Goal: Task Accomplishment & Management: Complete application form

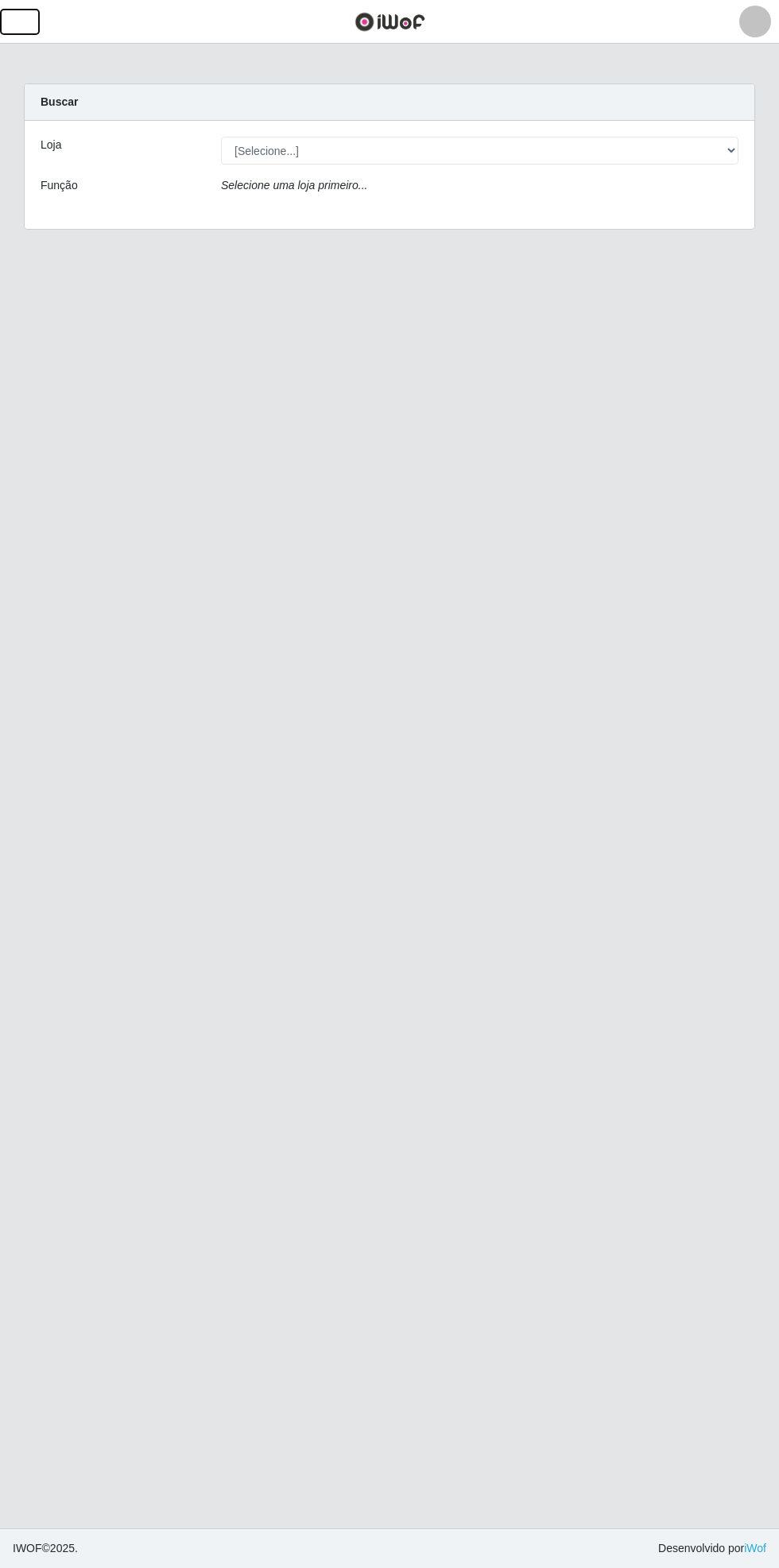
click at [35, 27] on button "button" at bounding box center [19, 21] width 40 height 26
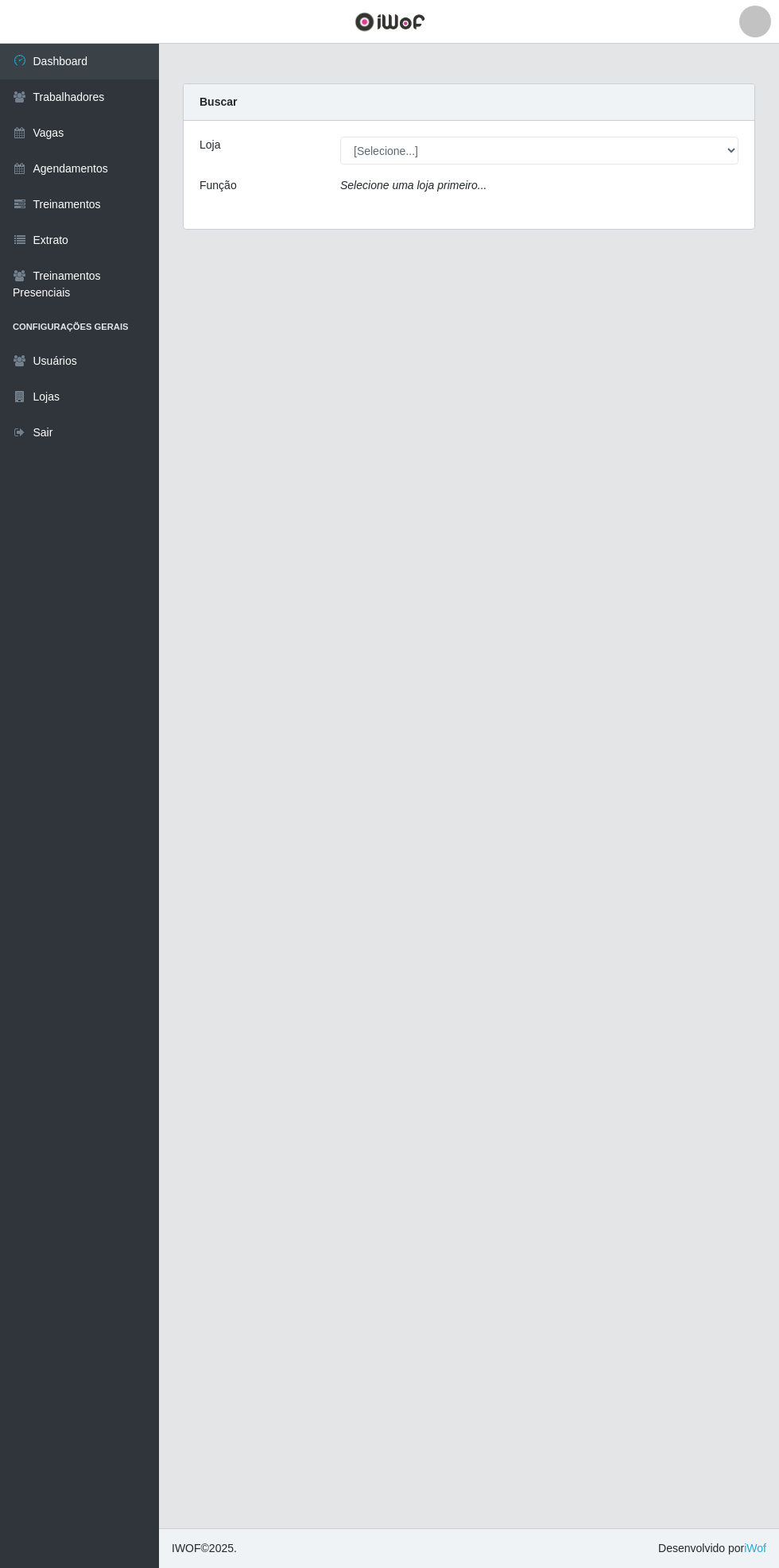
click at [75, 145] on link "Vagas" at bounding box center [79, 133] width 159 height 36
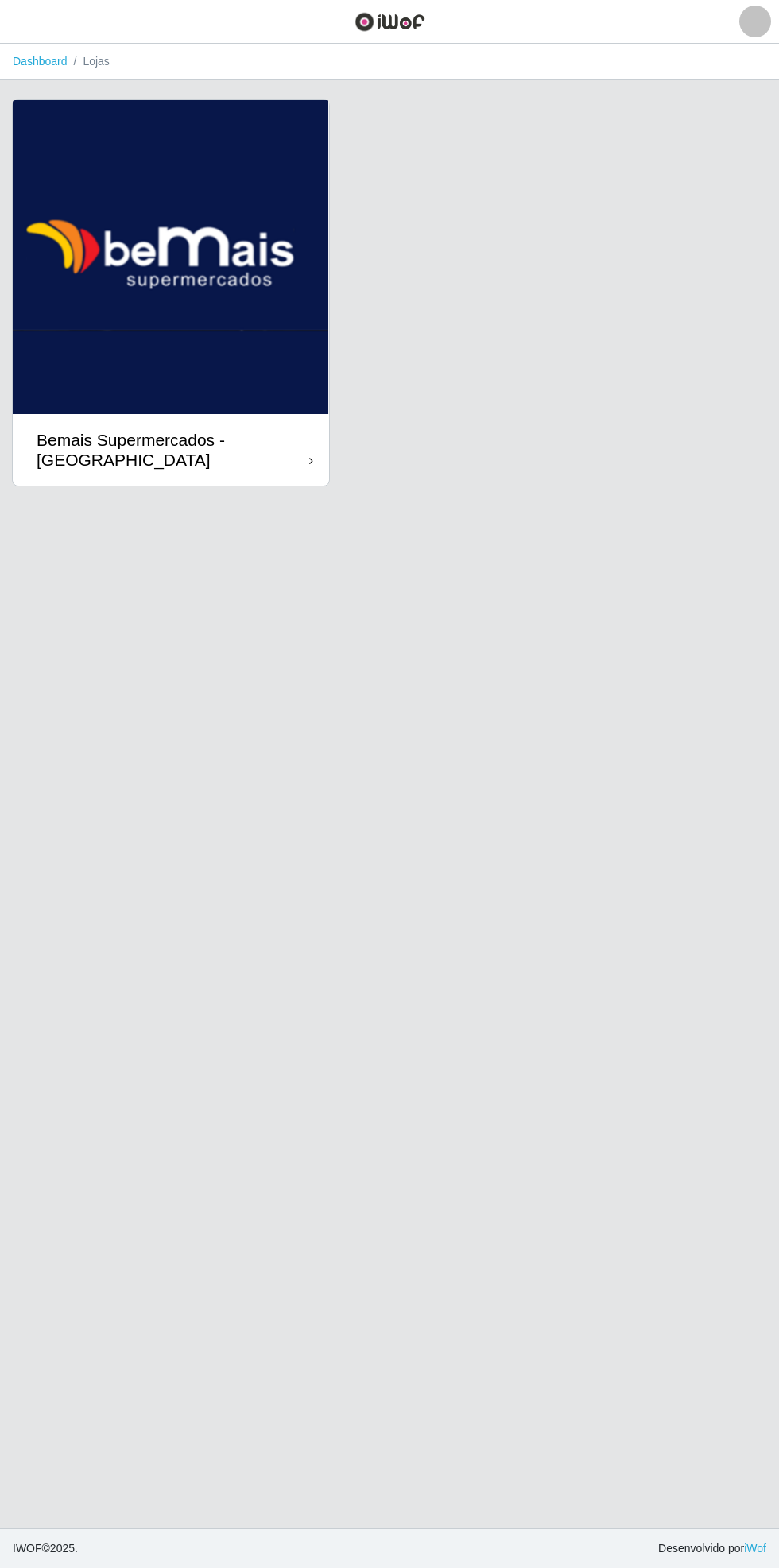
click at [305, 445] on div "Bemais Supermercados - [GEOGRAPHIC_DATA]" at bounding box center [173, 449] width 273 height 40
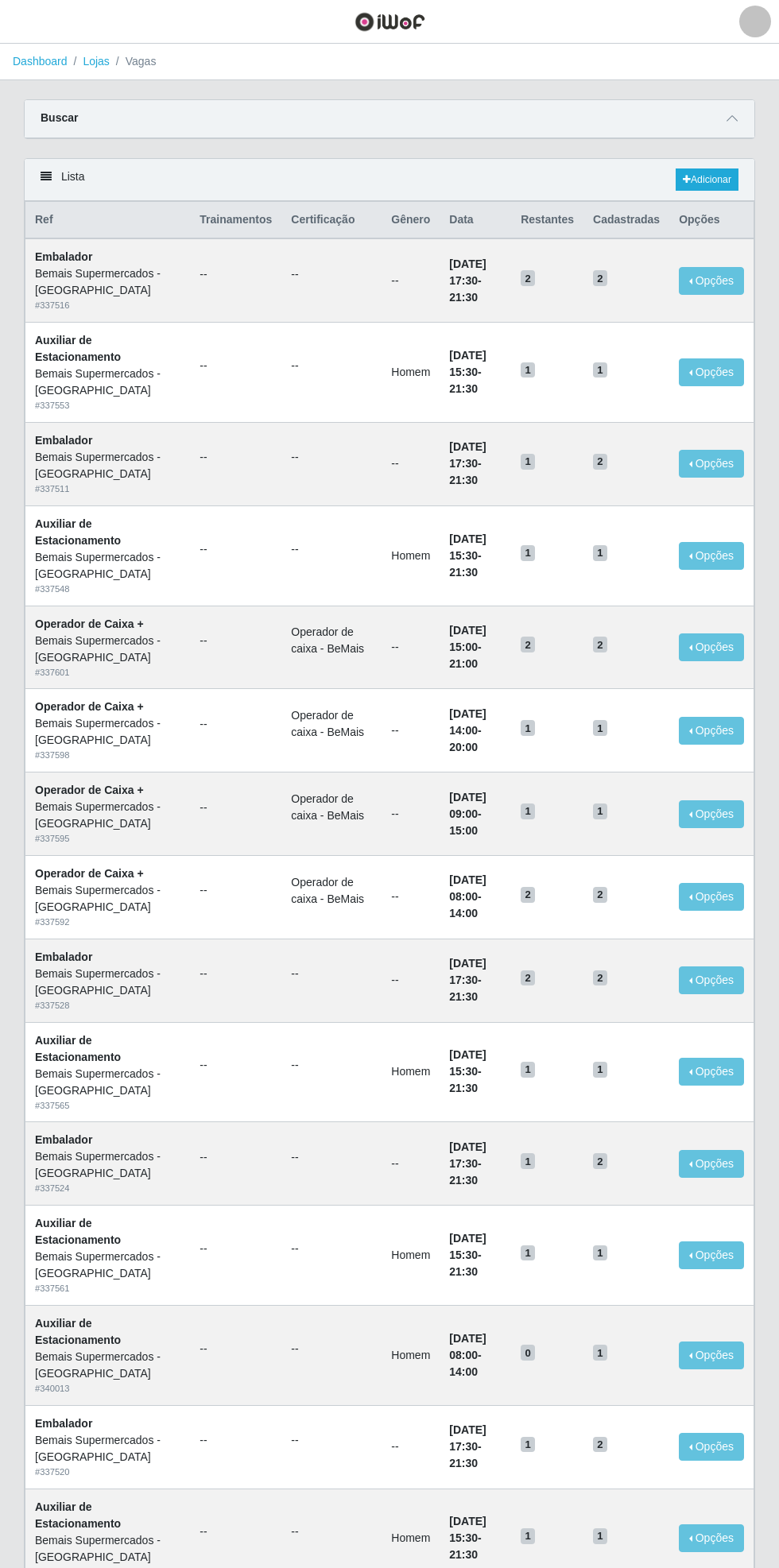
click at [739, 118] on span at bounding box center [732, 119] width 19 height 19
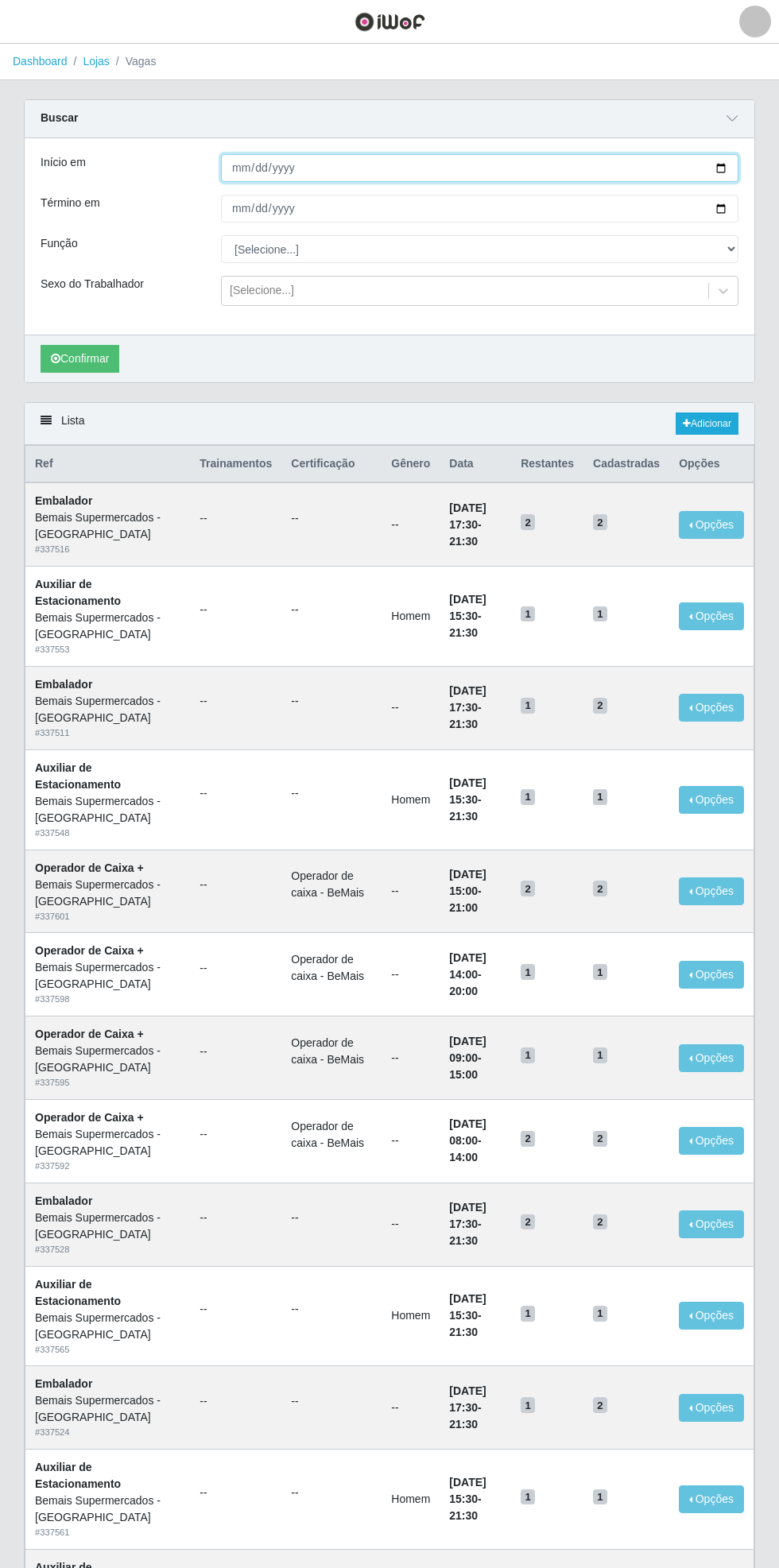
click at [734, 160] on input "Início em" at bounding box center [480, 168] width 517 height 28
type input "[DATE]"
click at [754, 202] on div "Início em [DATE] Término em Função [Selecione...] ASG ASG + ASG ++ Auxiliar de …" at bounding box center [389, 237] width 729 height 197
click at [758, 197] on div "Carregando... Buscar Início em [DATE] Término em Função [Selecione...] ASG ASG …" at bounding box center [389, 250] width 754 height 303
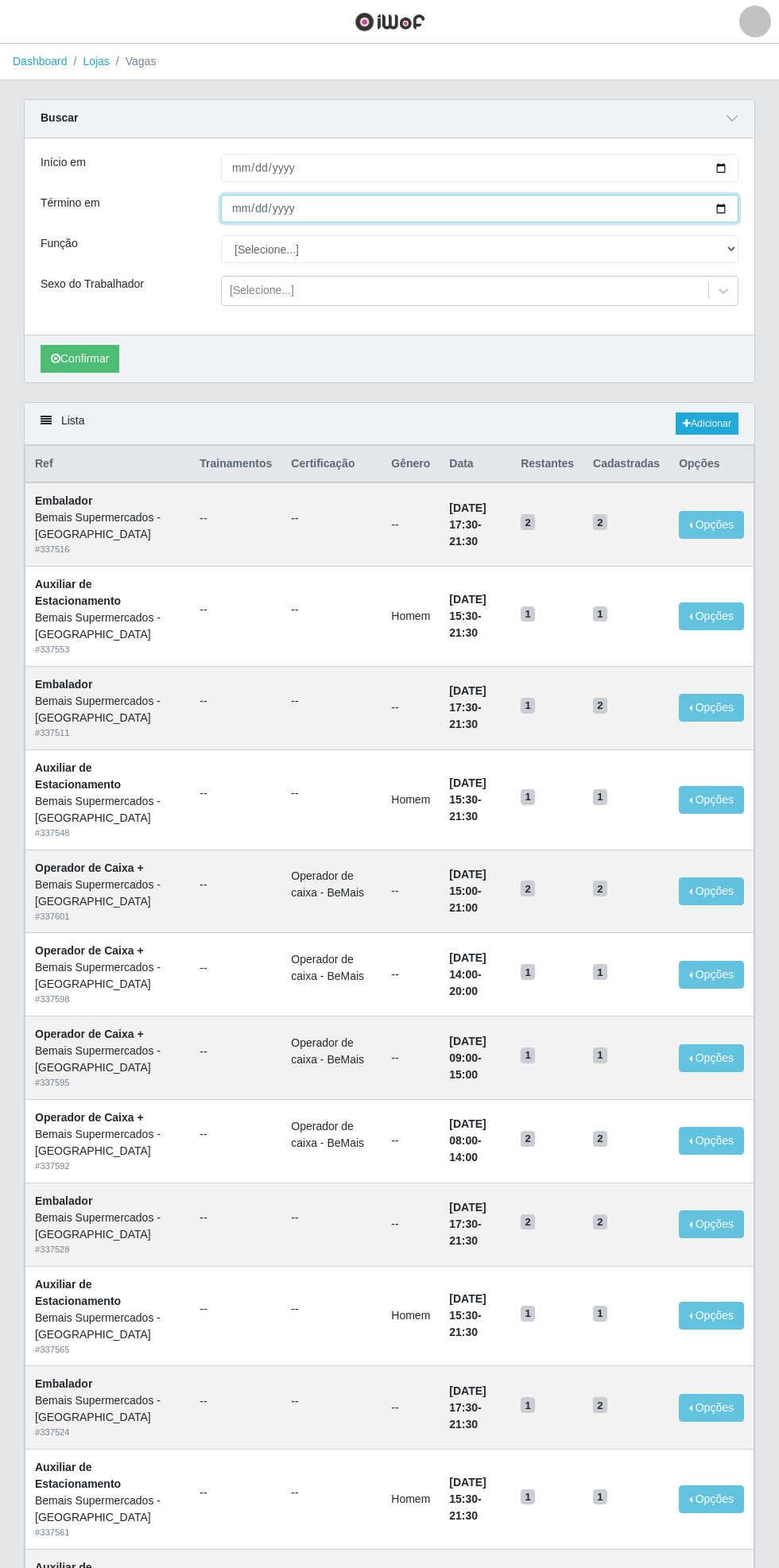
click at [733, 209] on input "Término em" at bounding box center [480, 209] width 517 height 28
type input "[DATE]"
click at [731, 245] on select "[Selecione...] ASG ASG + ASG ++ Auxiliar de Estacionamento Auxiliar de Estacion…" at bounding box center [480, 248] width 517 height 28
click at [221, 235] on select "[Selecione...] ASG ASG + ASG ++ Auxiliar de Estacionamento Auxiliar de Estacion…" at bounding box center [480, 248] width 517 height 28
click at [71, 358] on button "Confirmar" at bounding box center [80, 359] width 79 height 28
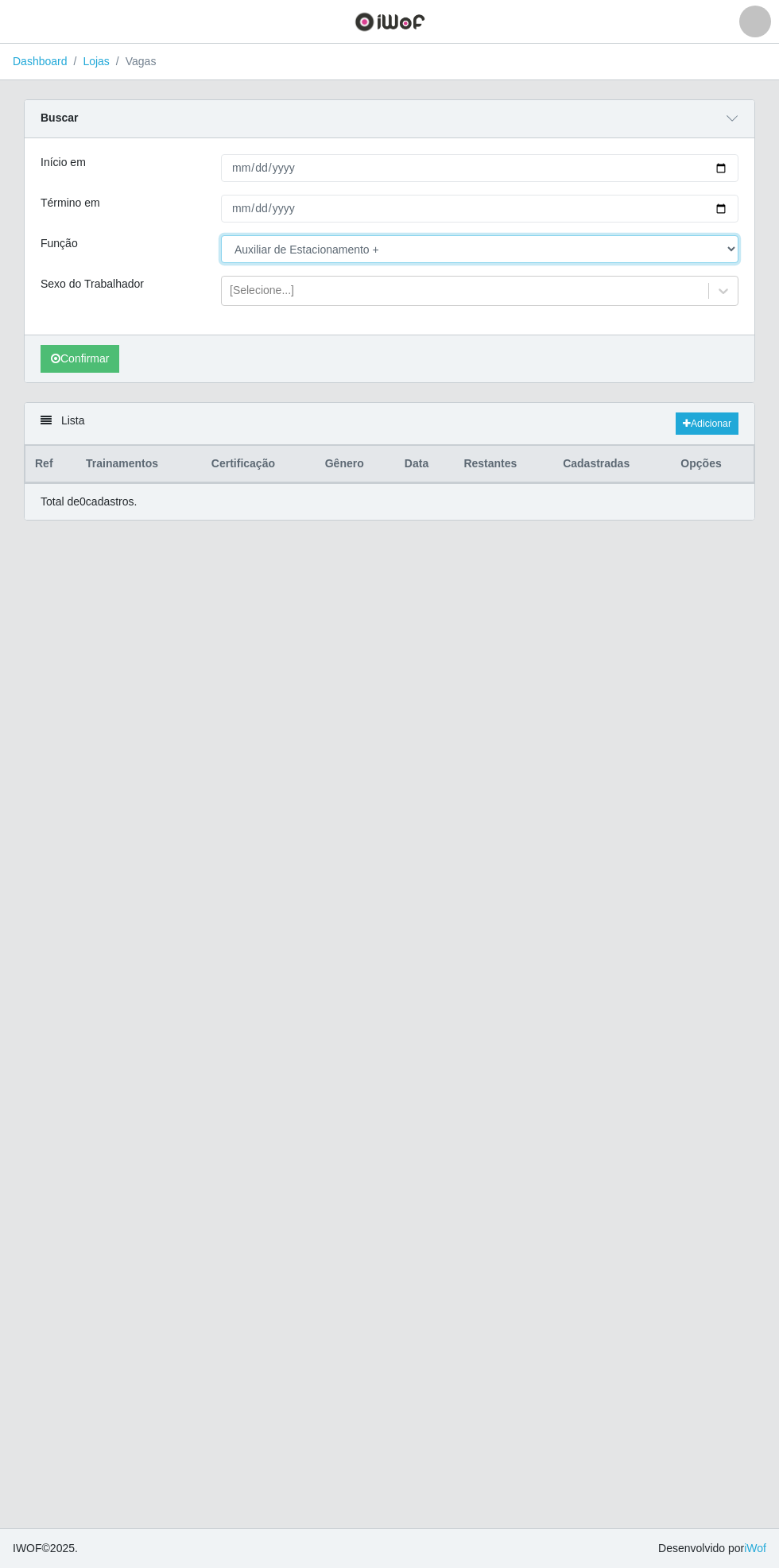
click at [734, 248] on select "[Selecione...] ASG ASG + ASG ++ Auxiliar de Estacionamento Auxiliar de Estacion…" at bounding box center [480, 248] width 517 height 28
select select "4"
click at [221, 235] on select "[Selecione...] ASG ASG + ASG ++ Auxiliar de Estacionamento Auxiliar de Estacion…" at bounding box center [480, 248] width 517 height 28
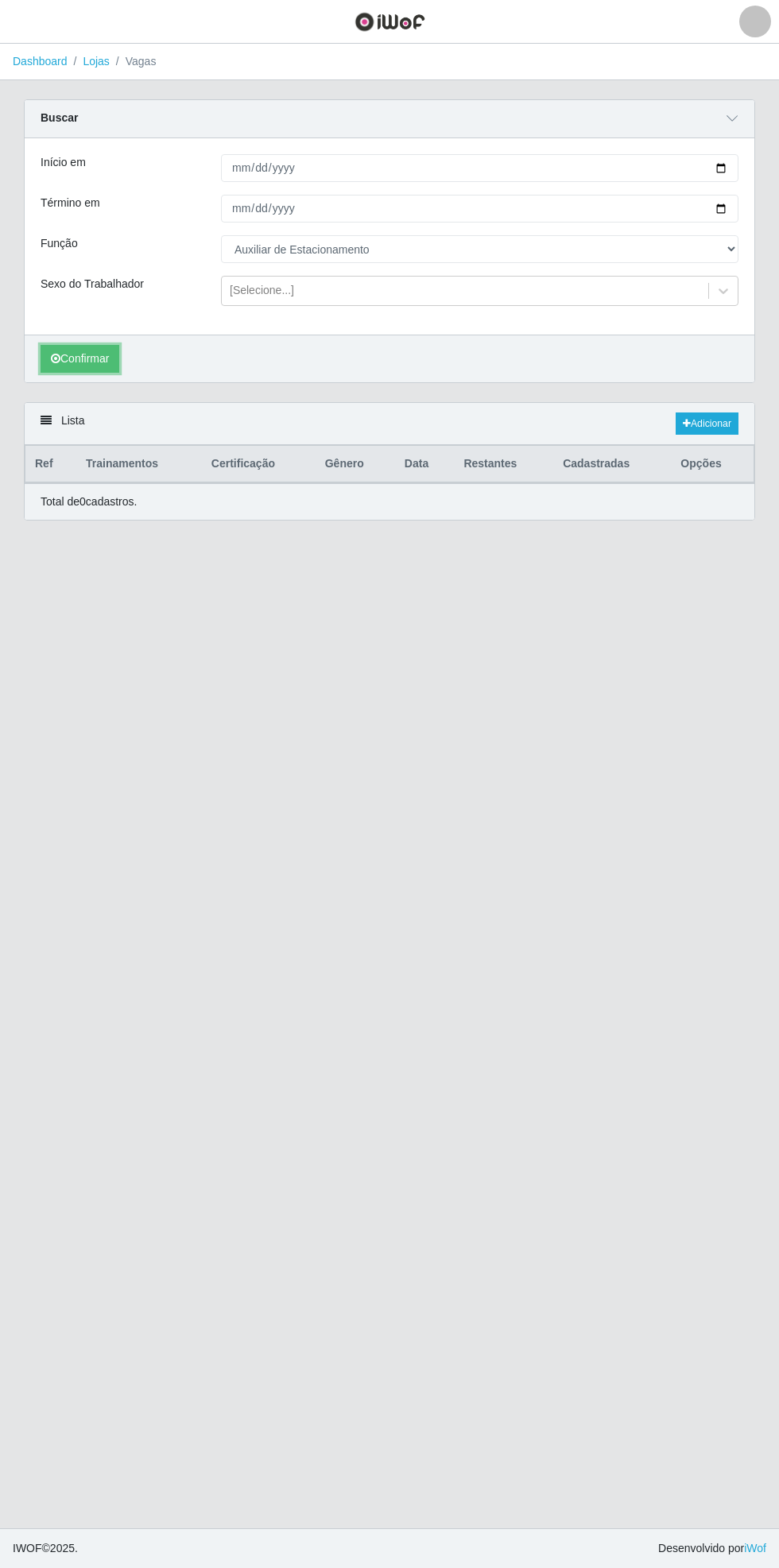
click at [55, 357] on icon "submit" at bounding box center [55, 358] width 9 height 11
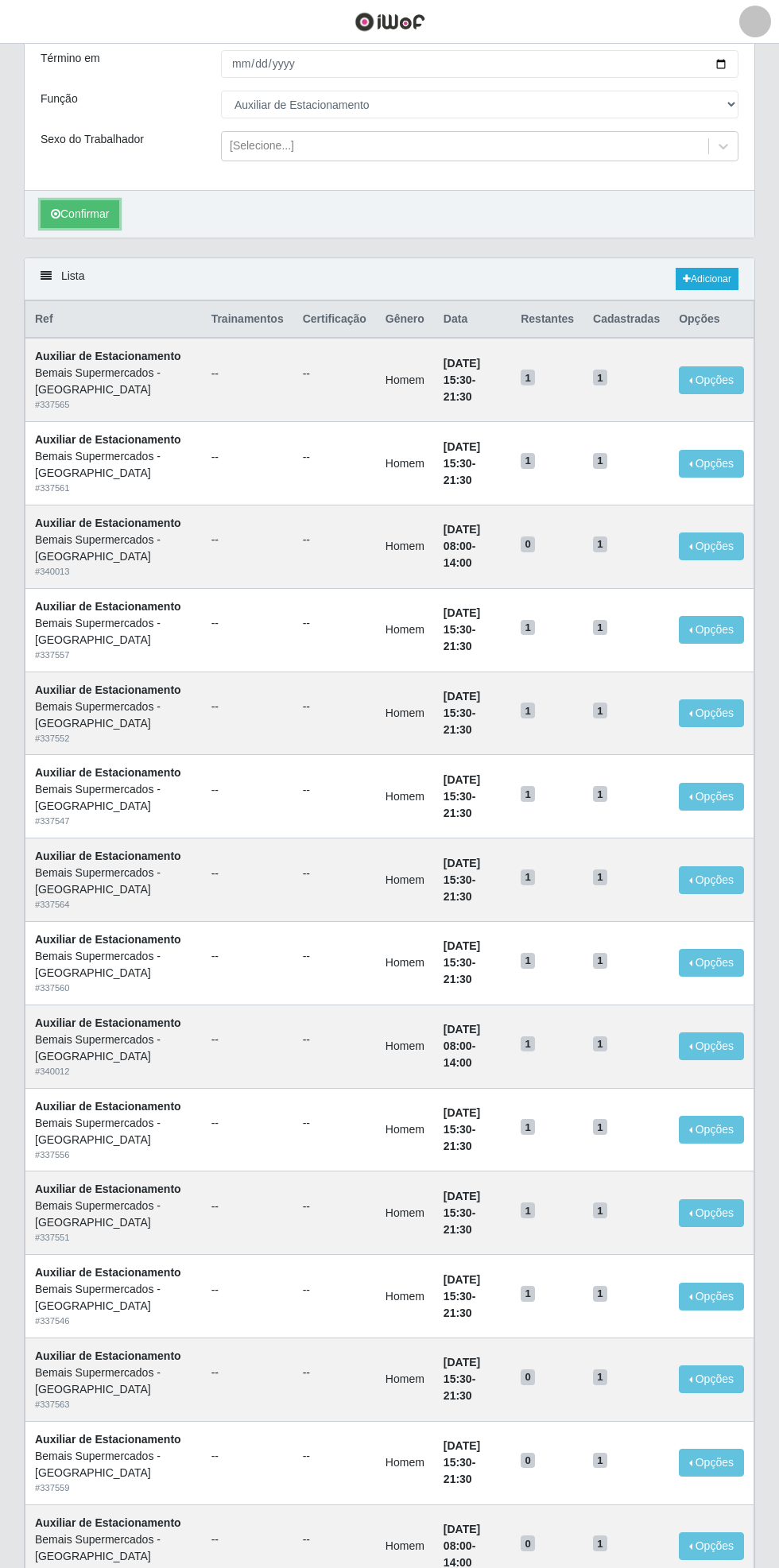
scroll to position [266, 0]
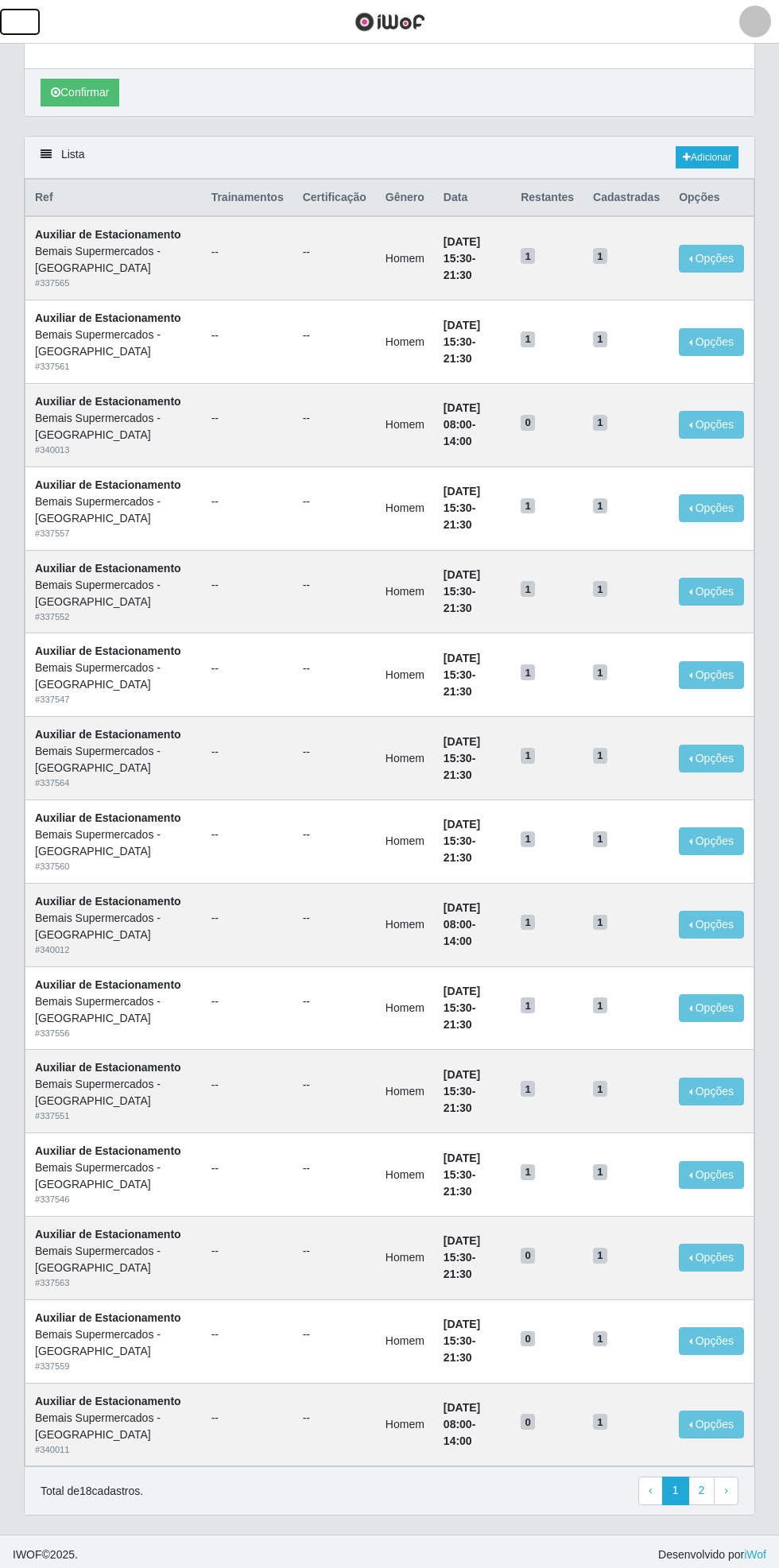
click at [35, 29] on button "button" at bounding box center [19, 21] width 40 height 26
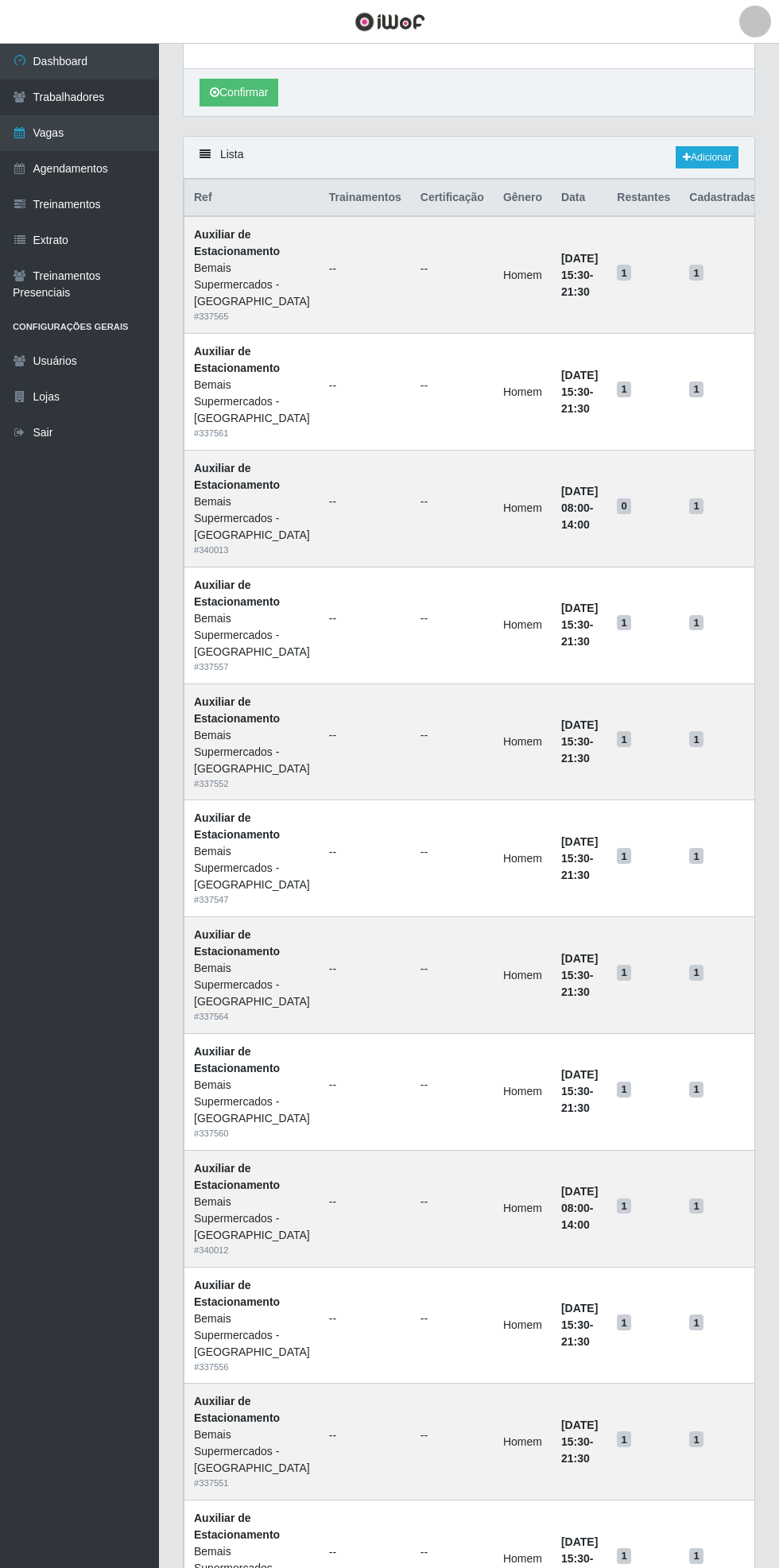
click at [131, 144] on link "Vagas" at bounding box center [79, 133] width 159 height 36
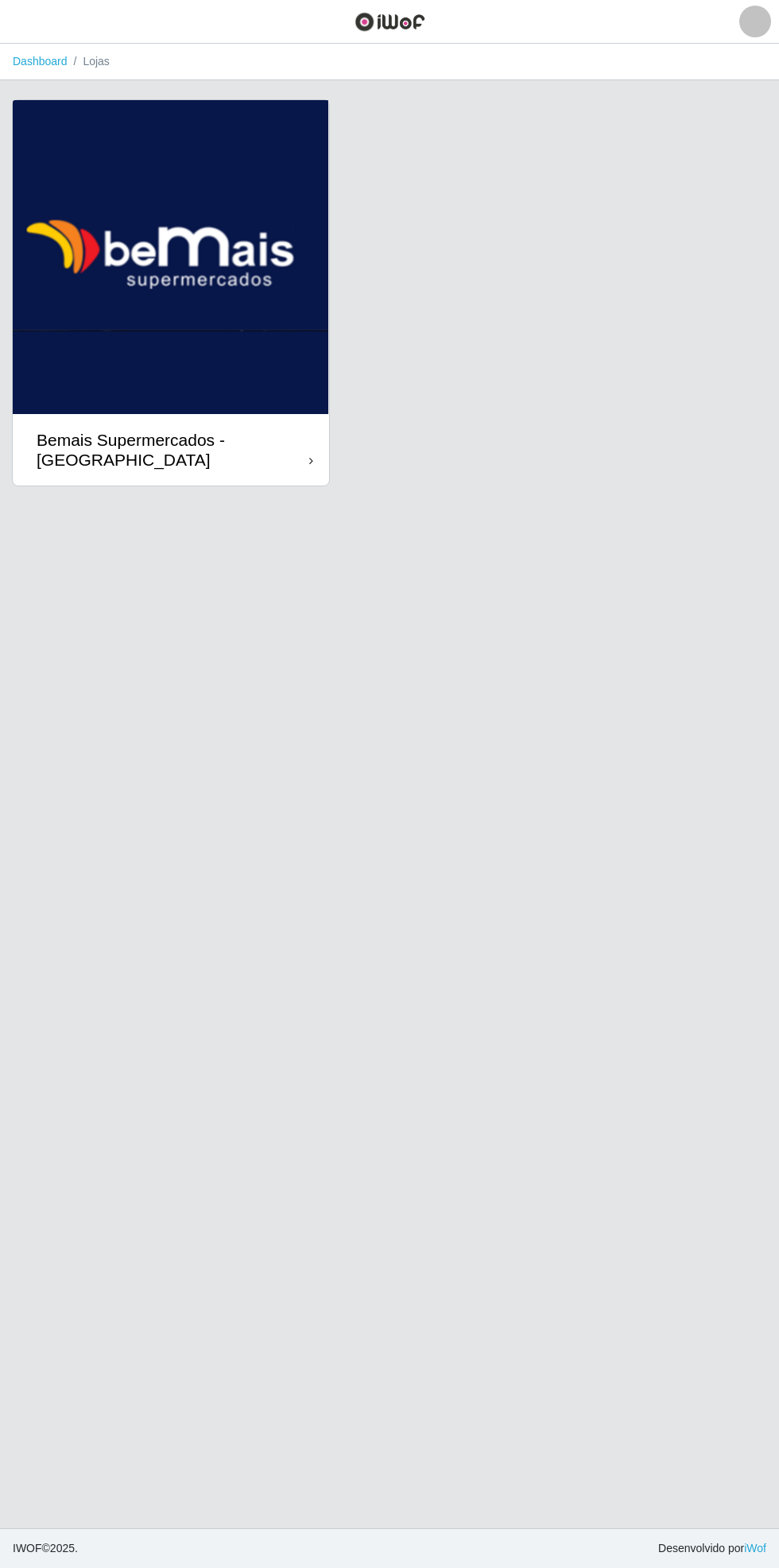
click at [298, 447] on div "Bemais Supermercados - [GEOGRAPHIC_DATA]" at bounding box center [173, 449] width 273 height 40
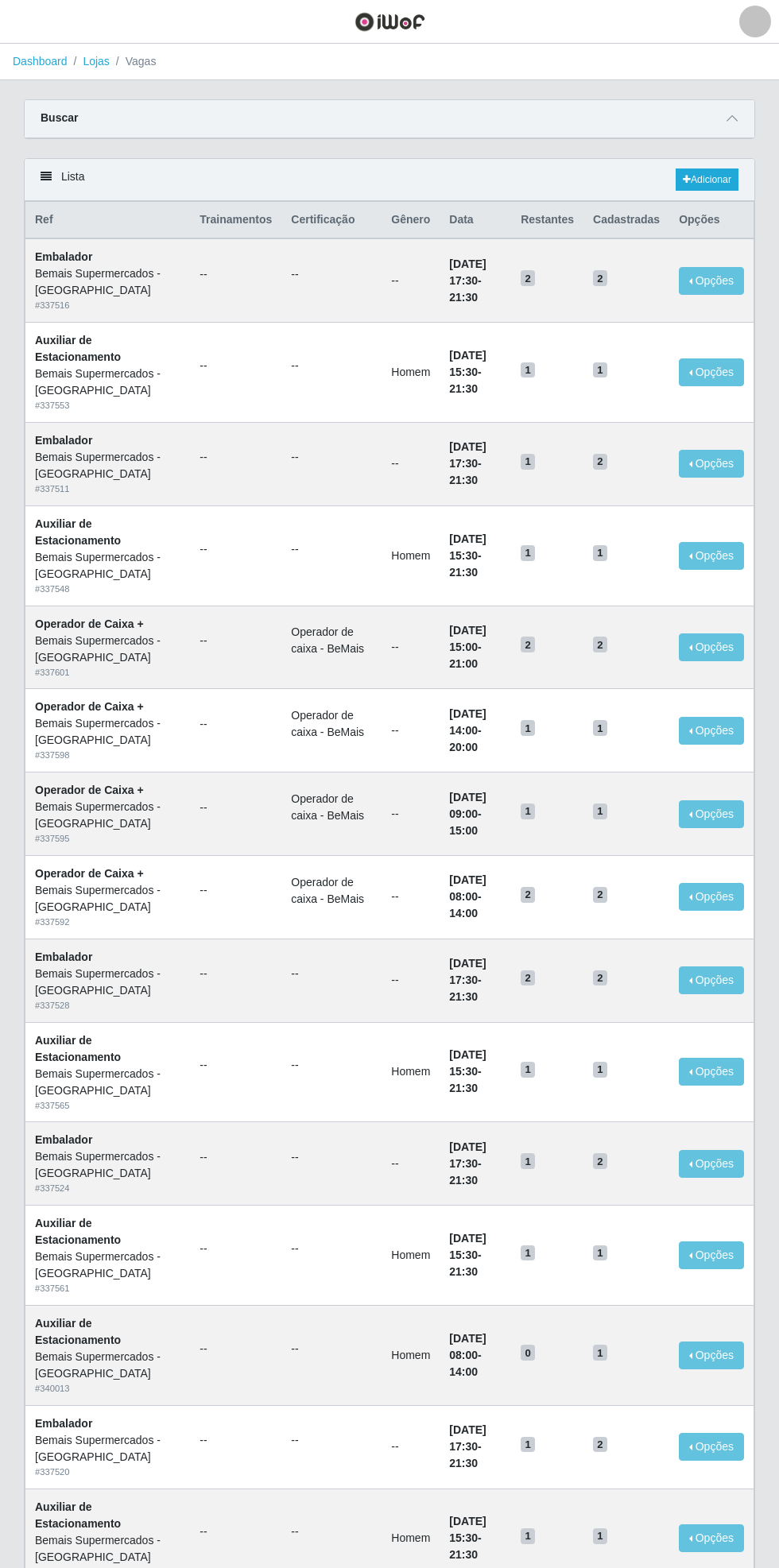
click at [739, 125] on span at bounding box center [732, 119] width 19 height 19
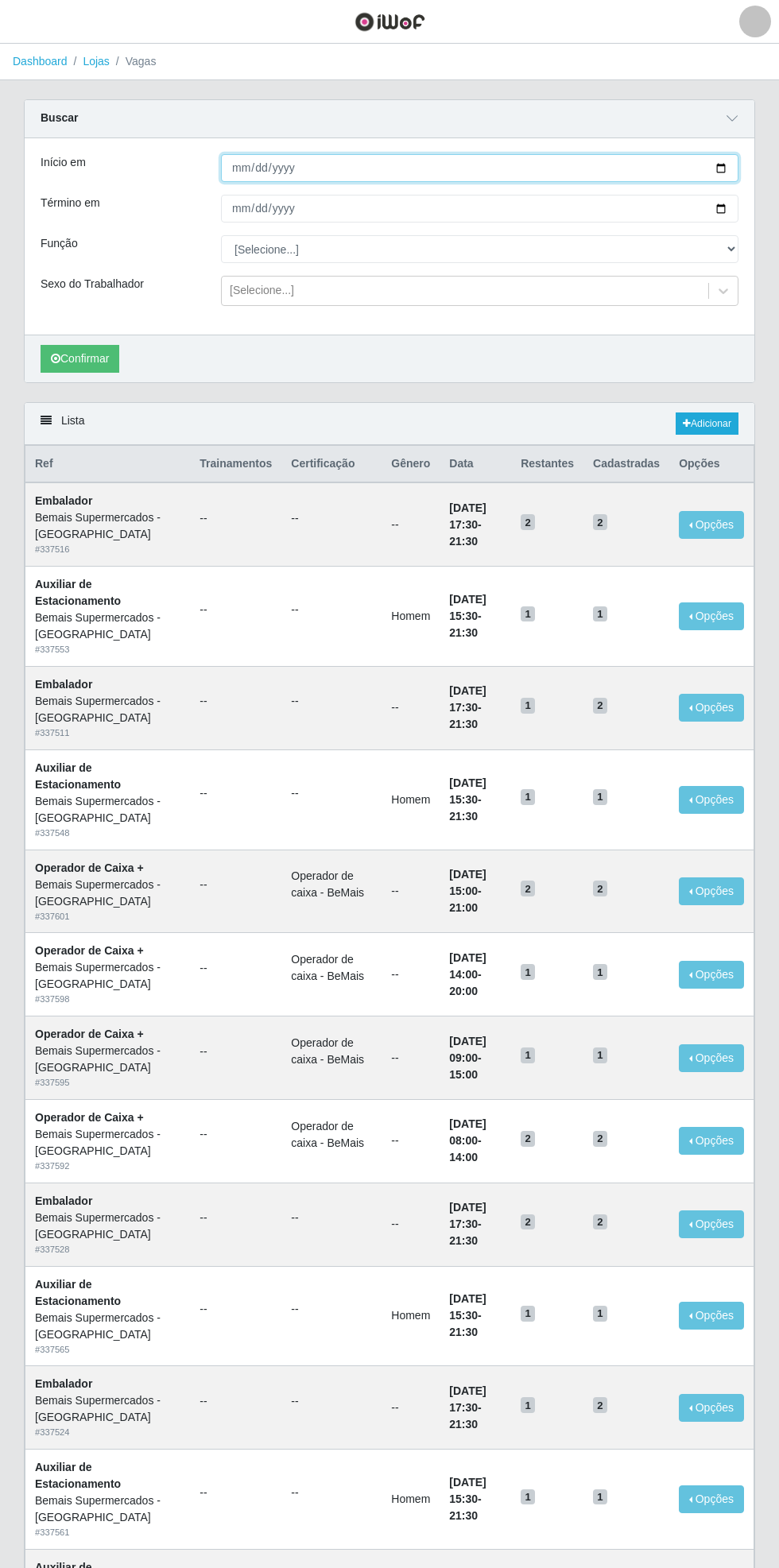
click at [730, 164] on input "Início em" at bounding box center [480, 168] width 517 height 28
type input "[DATE]"
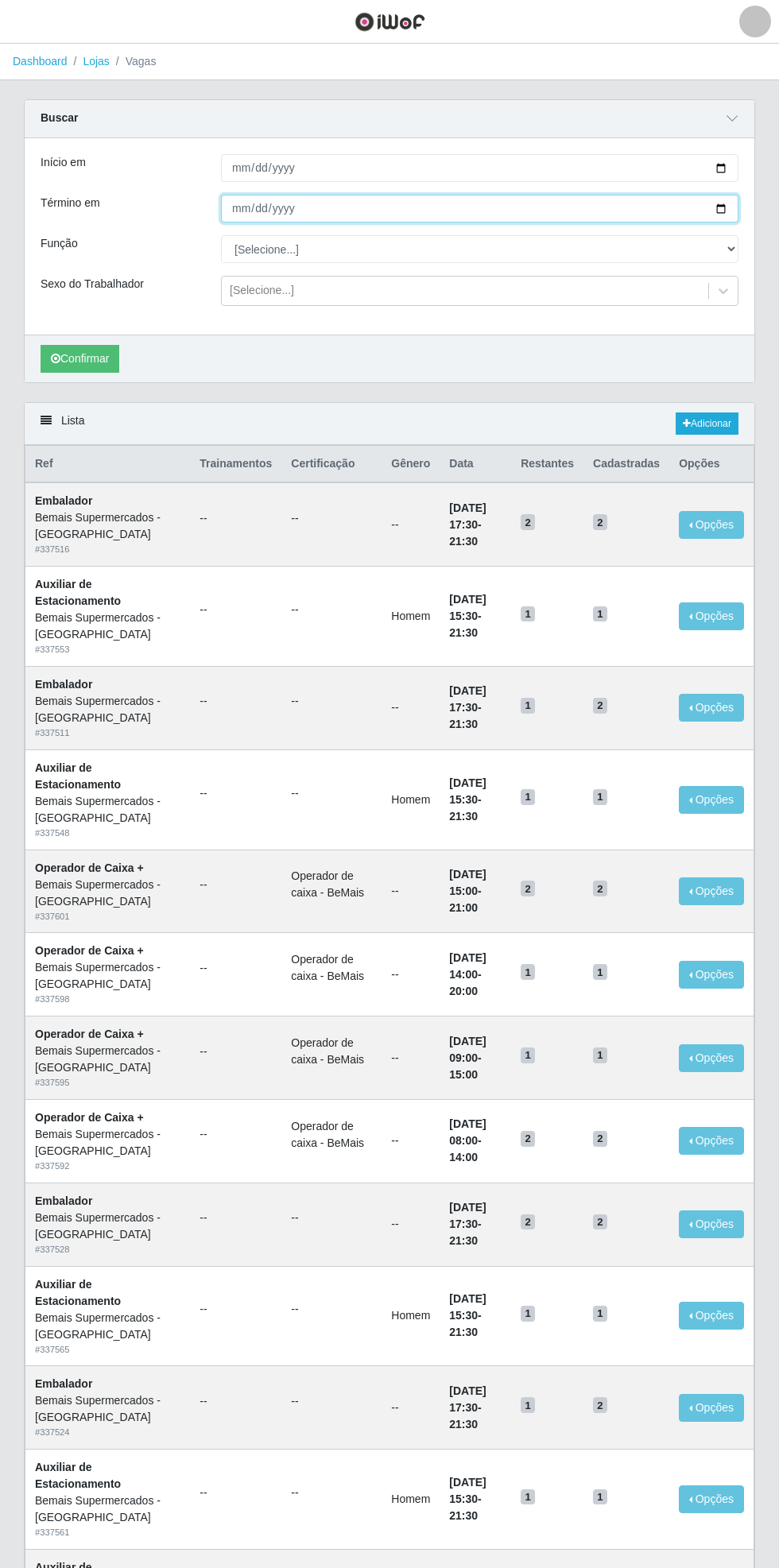
click at [736, 209] on input "Término em" at bounding box center [480, 209] width 517 height 28
type input "[DATE]"
click at [731, 254] on select "[Selecione...] ASG ASG + ASG ++ Auxiliar de Estacionamento Auxiliar de Estacion…" at bounding box center [480, 248] width 517 height 28
click at [221, 235] on select "[Selecione...] ASG ASG + ASG ++ Auxiliar de Estacionamento Auxiliar de Estacion…" at bounding box center [480, 248] width 517 height 28
click at [82, 357] on button "Confirmar" at bounding box center [80, 359] width 79 height 28
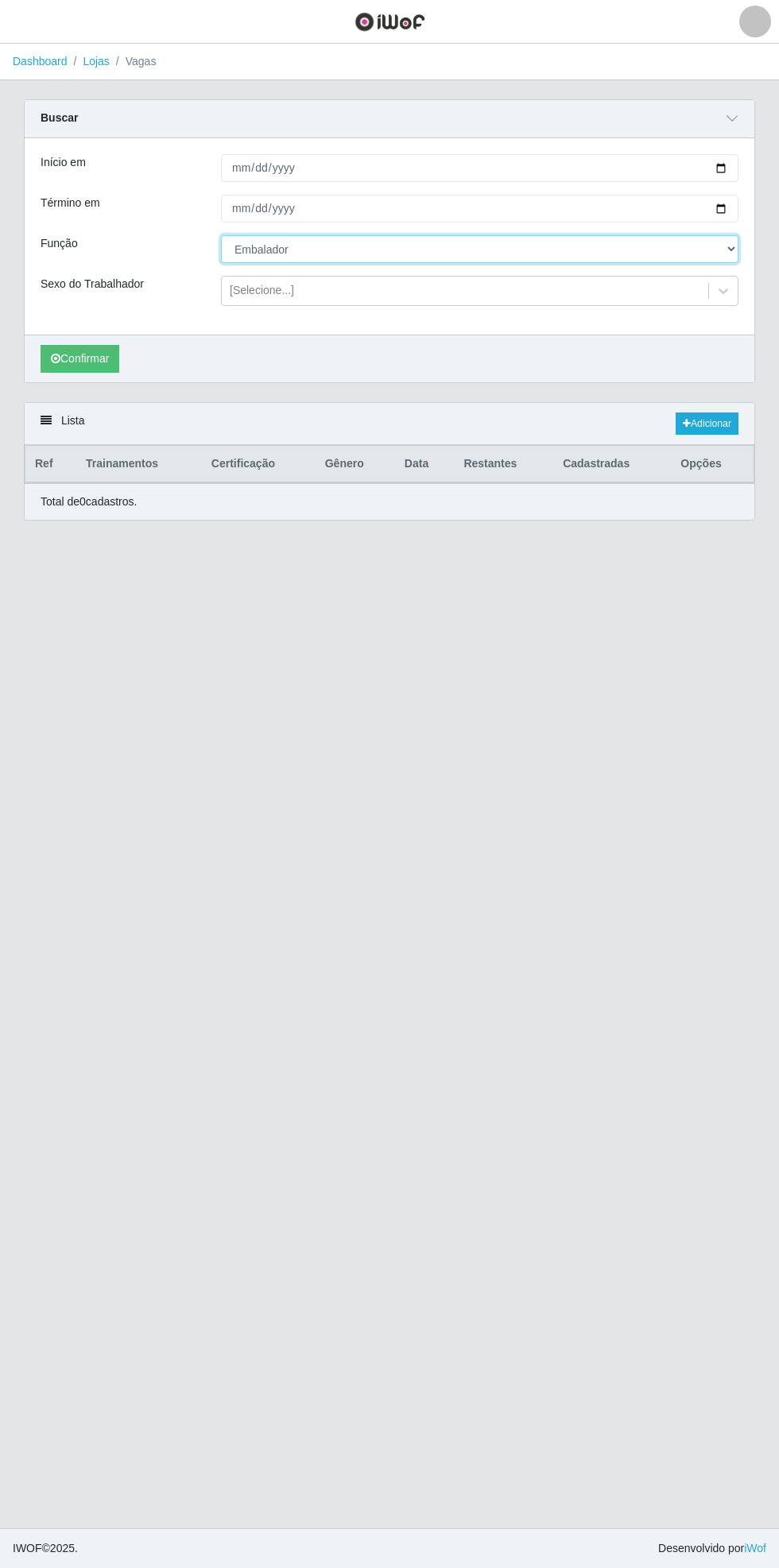
click at [737, 260] on select "[Selecione...] ASG ASG + ASG ++ Auxiliar de Estacionamento Auxiliar de Estacion…" at bounding box center [480, 248] width 517 height 28
select select "70"
click at [221, 235] on select "[Selecione...] ASG ASG + ASG ++ Auxiliar de Estacionamento Auxiliar de Estacion…" at bounding box center [480, 248] width 517 height 28
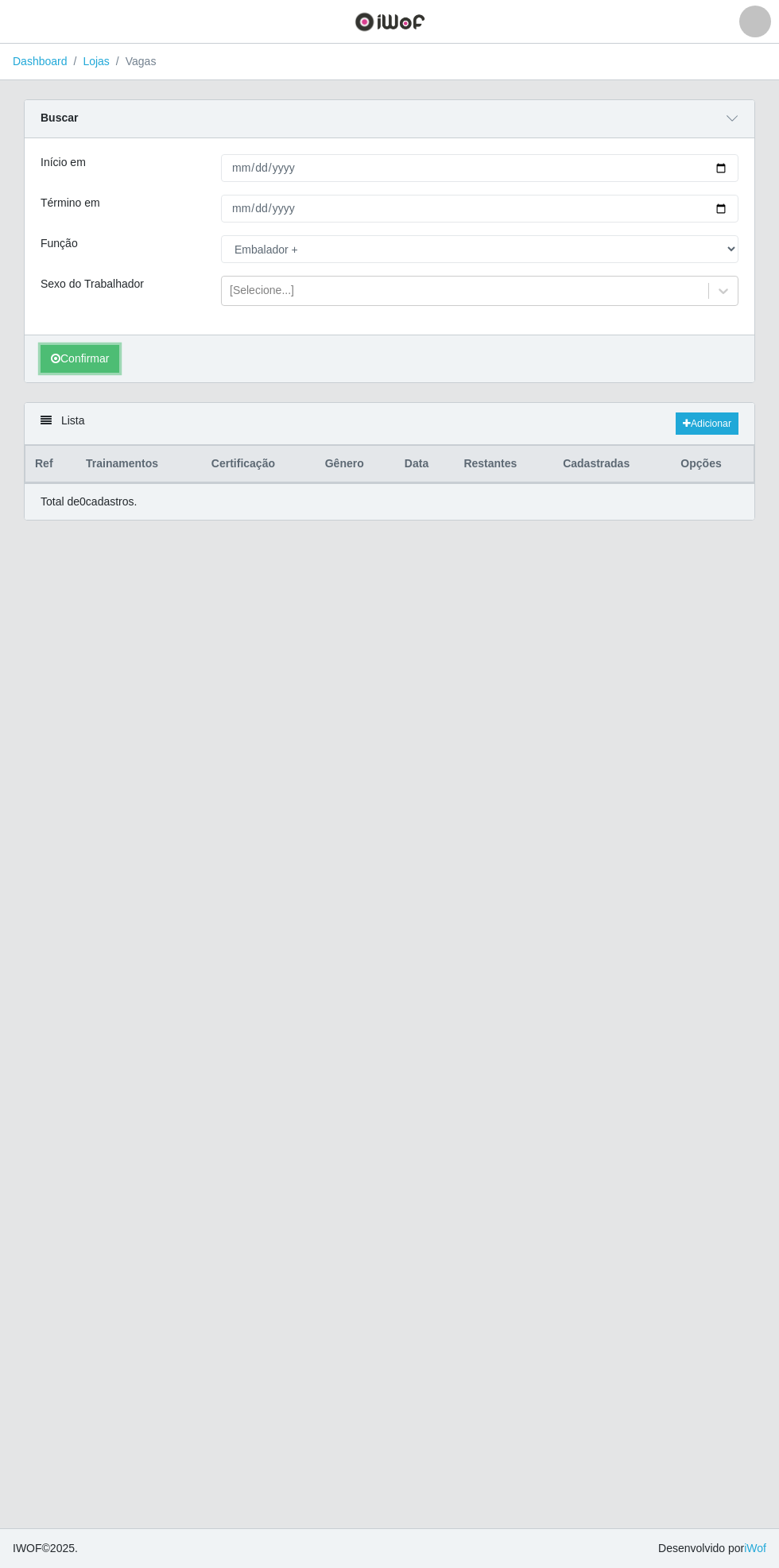
click at [82, 360] on button "Confirmar" at bounding box center [80, 359] width 79 height 28
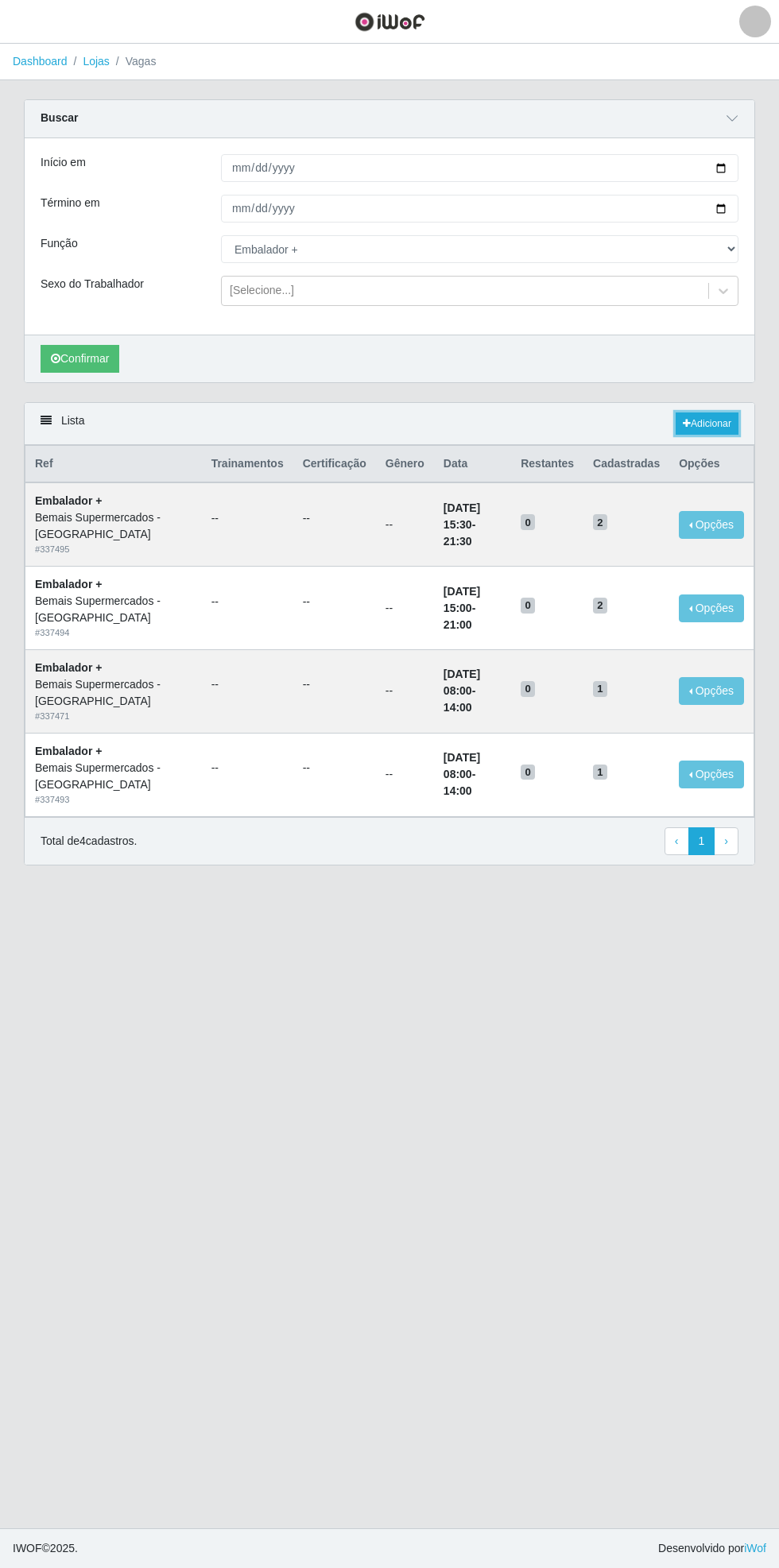
click at [718, 419] on link "Adicionar" at bounding box center [707, 423] width 63 height 22
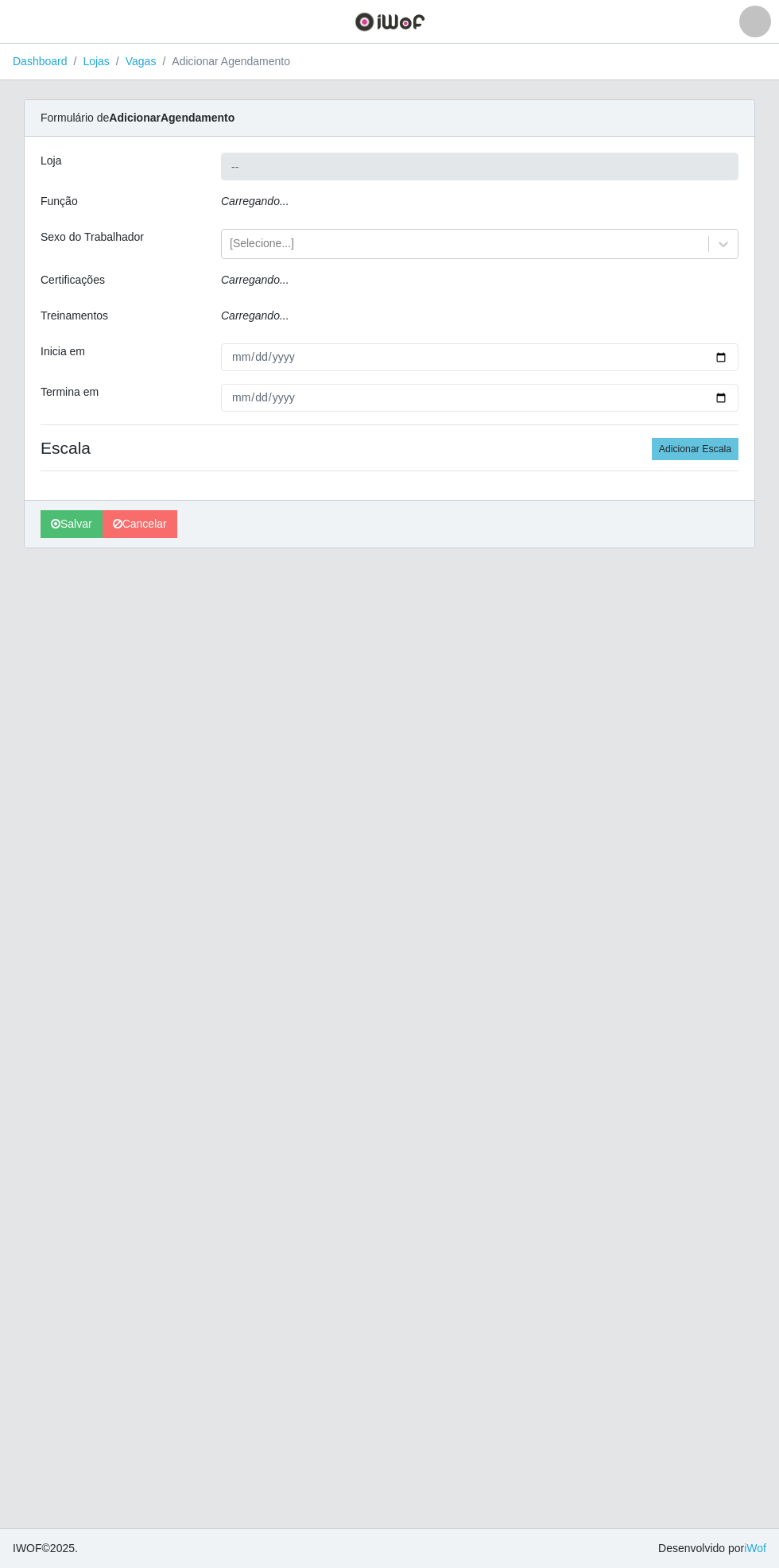
type input "Bemais Supermercados - [GEOGRAPHIC_DATA]"
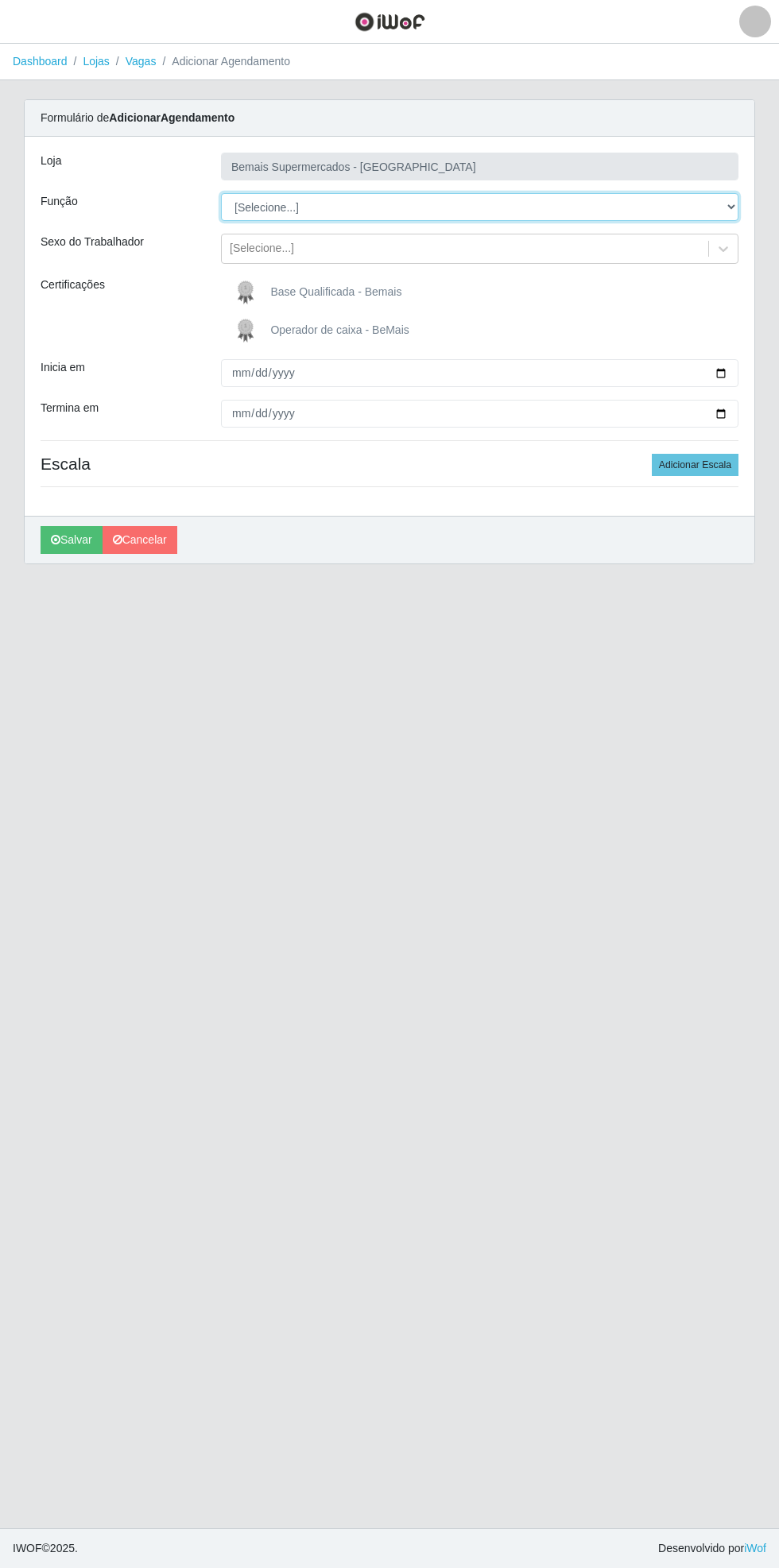
click at [732, 215] on select "[Selecione...] ASG ASG + ASG ++ Auxiliar de Estacionamento Auxiliar de Estacion…" at bounding box center [480, 207] width 517 height 28
select select "70"
click at [221, 193] on select "[Selecione...] ASG ASG + ASG ++ Auxiliar de Estacionamento Auxiliar de Estacion…" at bounding box center [480, 207] width 517 height 28
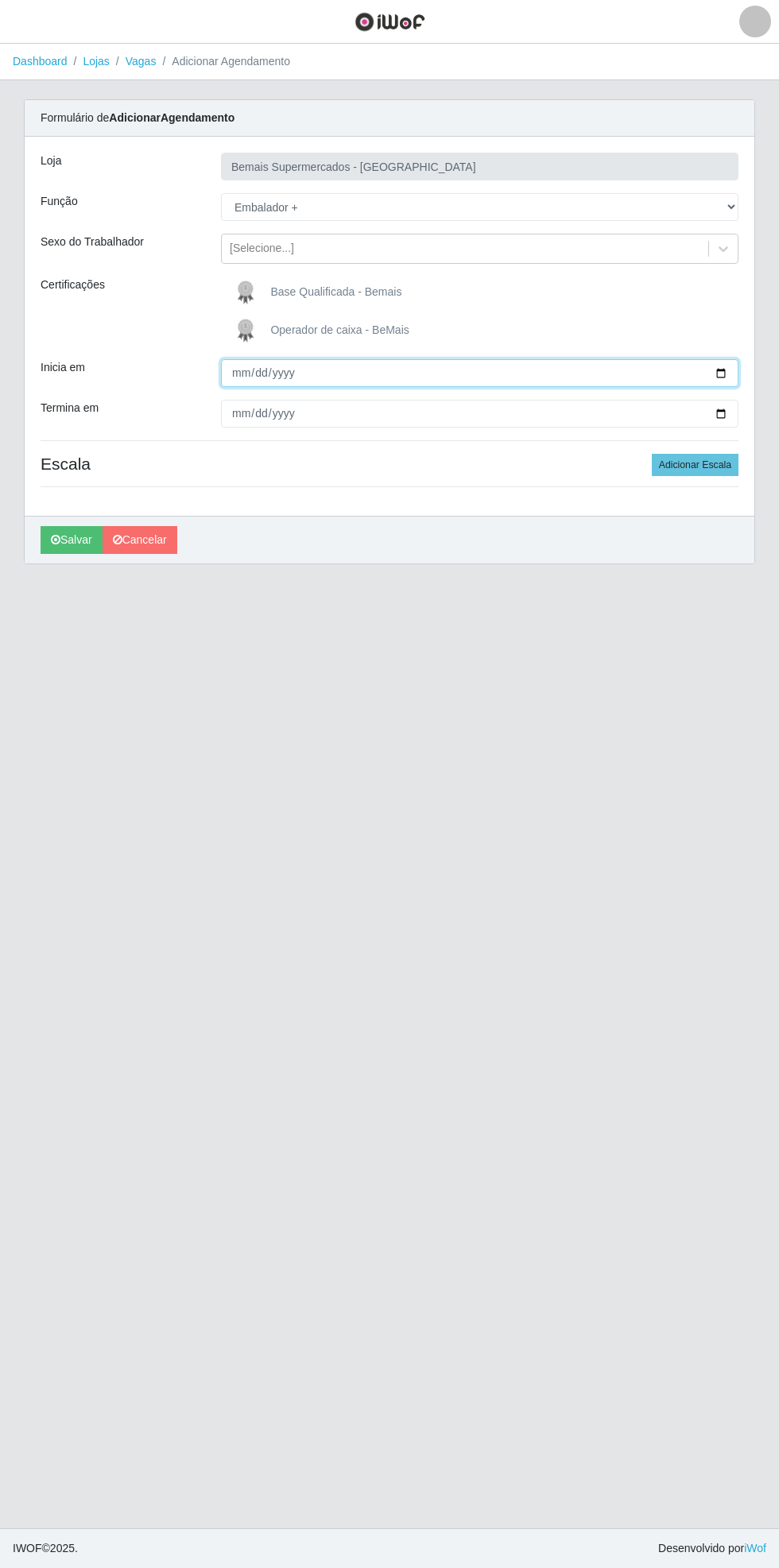
click at [731, 372] on input "Inicia em" at bounding box center [480, 373] width 517 height 28
type input "[DATE]"
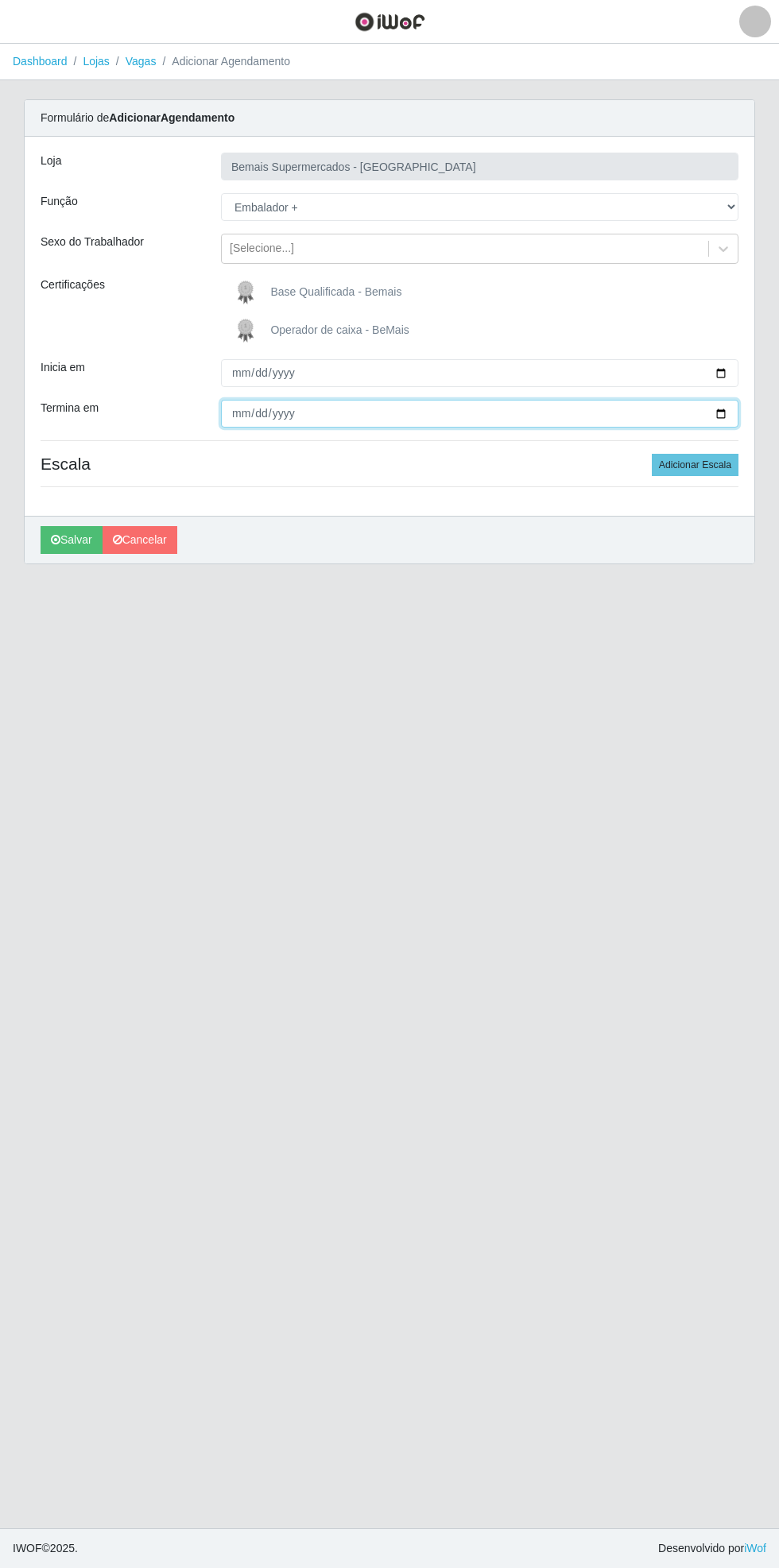
click at [737, 412] on input "Termina em" at bounding box center [480, 413] width 517 height 28
type input "[DATE]"
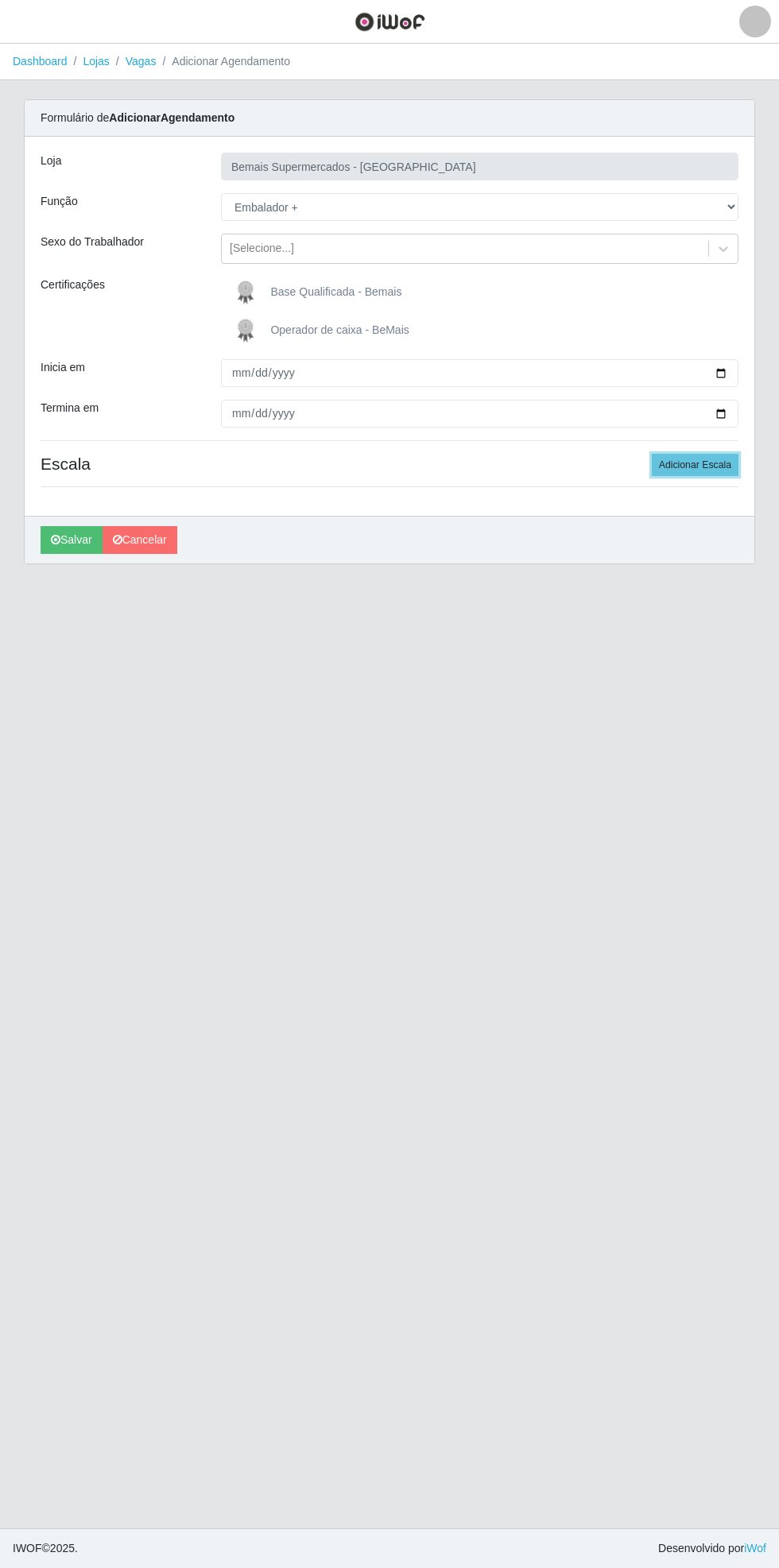
click at [714, 458] on button "Adicionar Escala" at bounding box center [695, 465] width 86 height 22
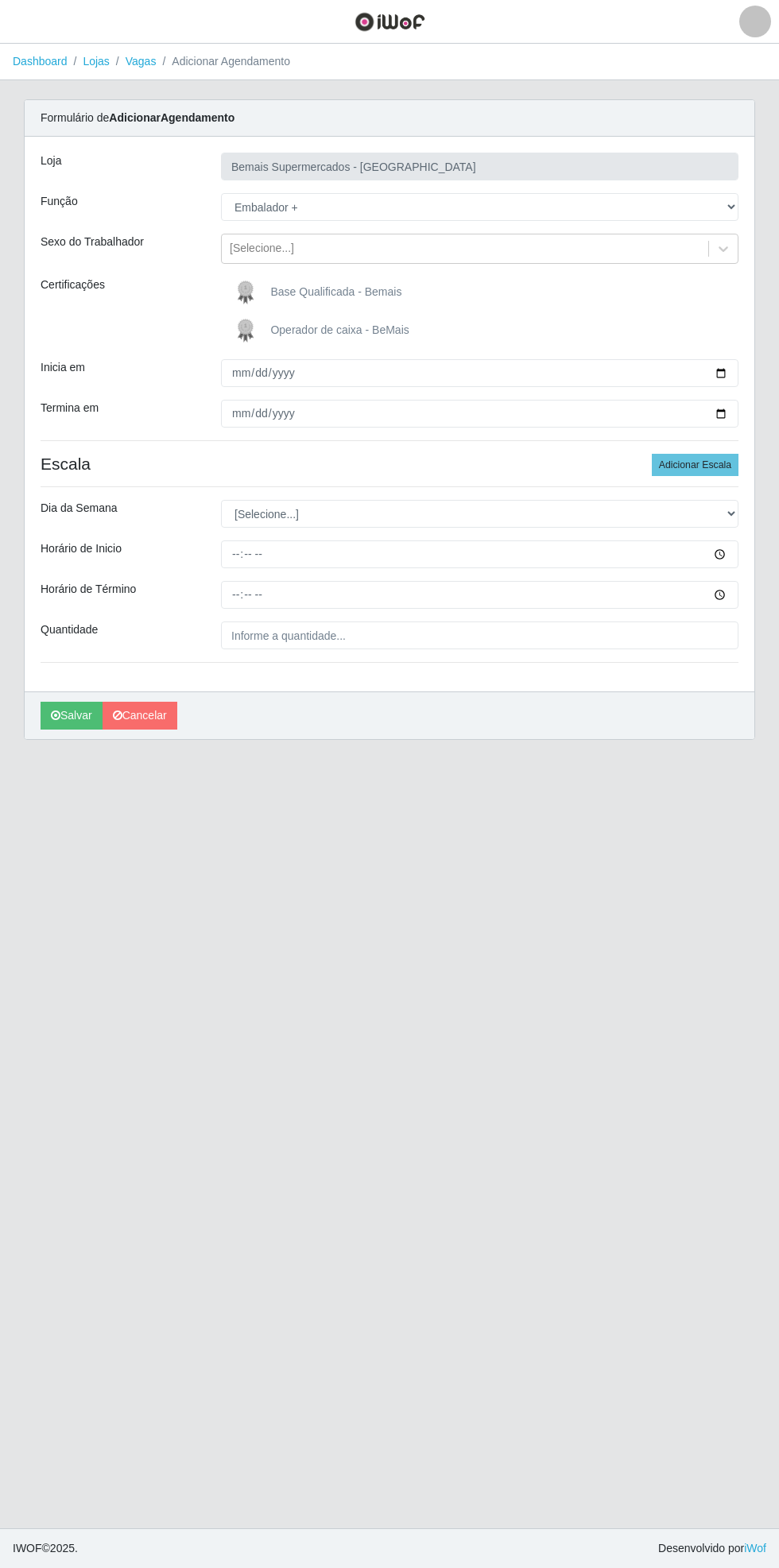
click at [758, 511] on div "Carregando... Formulário de Adicionar Agendamento Loja Bemais Supermercados - C…" at bounding box center [389, 429] width 754 height 660
click at [732, 507] on select "[Selecione...] Segunda Terça Quarta Quinta Sexta Sábado Domingo" at bounding box center [480, 514] width 517 height 28
select select "0"
click at [221, 500] on select "[Selecione...] Segunda Terça Quarta Quinta Sexta Sábado Domingo" at bounding box center [480, 514] width 517 height 28
click at [728, 554] on input "Horário de Inicio" at bounding box center [480, 554] width 517 height 28
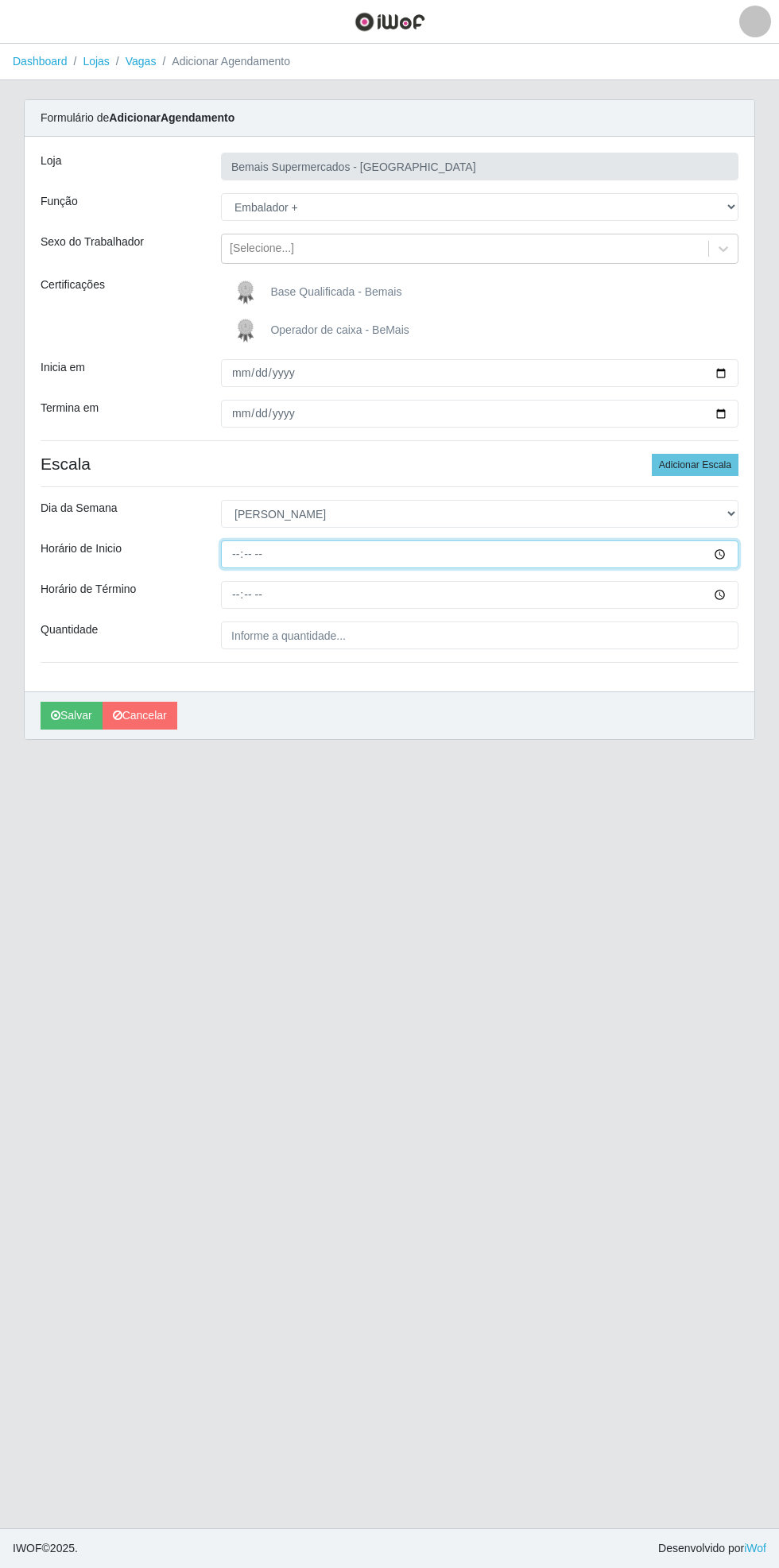
type input "09:00"
click at [735, 593] on input "Horário de Término" at bounding box center [480, 594] width 517 height 28
type input "14:00"
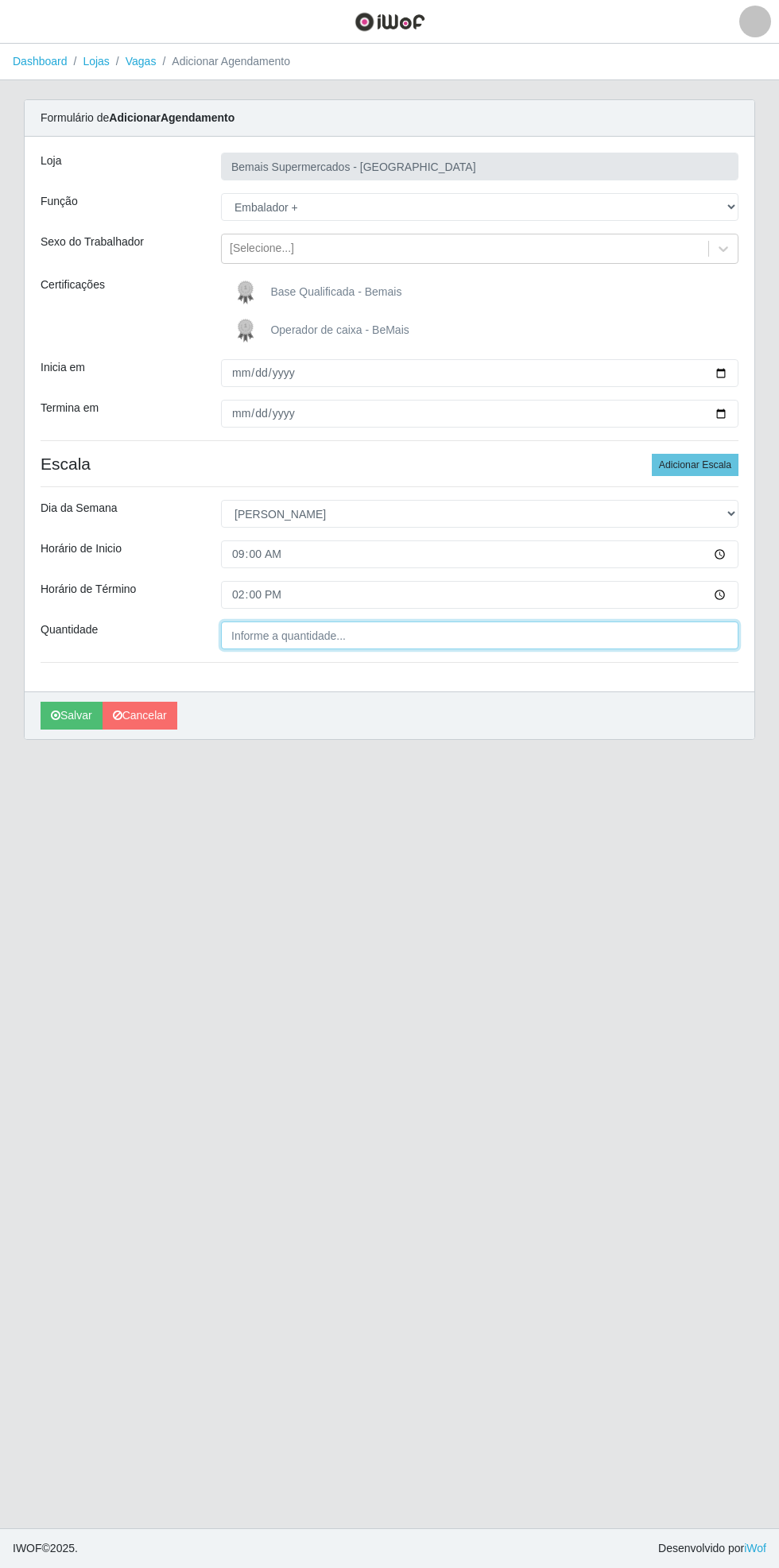
click at [381, 638] on input "Quantidade" at bounding box center [480, 635] width 517 height 28
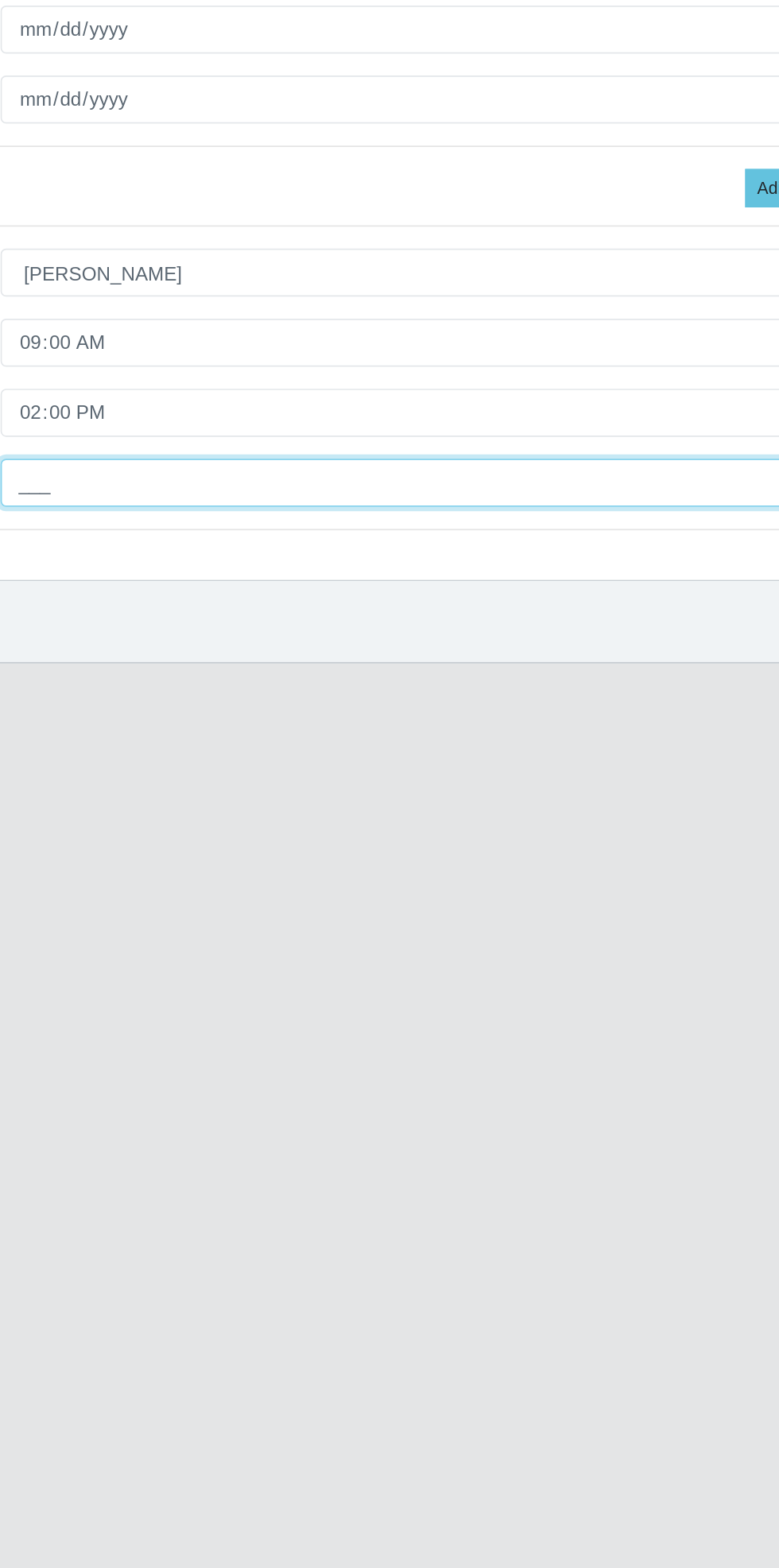
type input "1__"
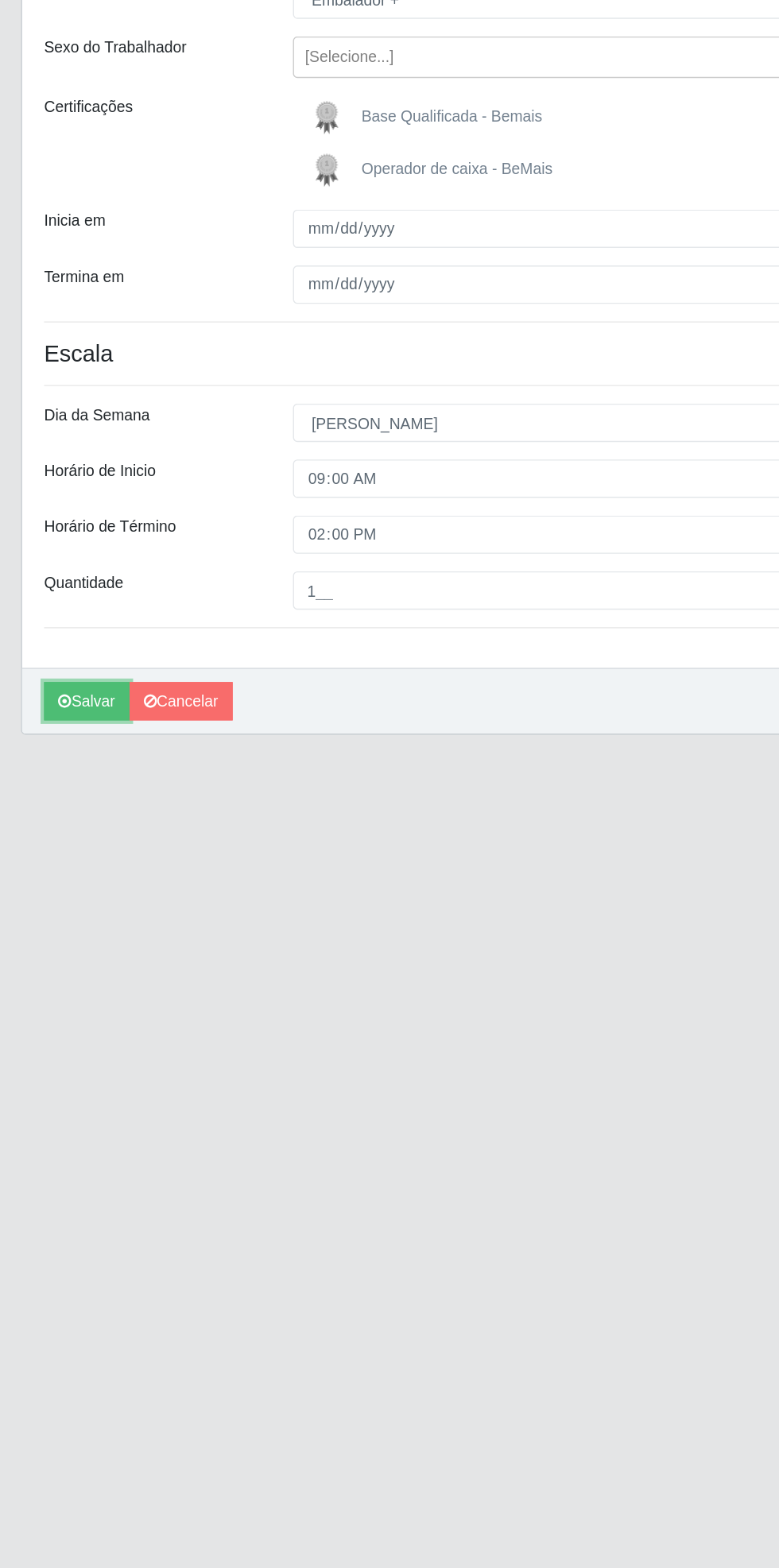
click at [55, 714] on icon "submit" at bounding box center [55, 715] width 9 height 11
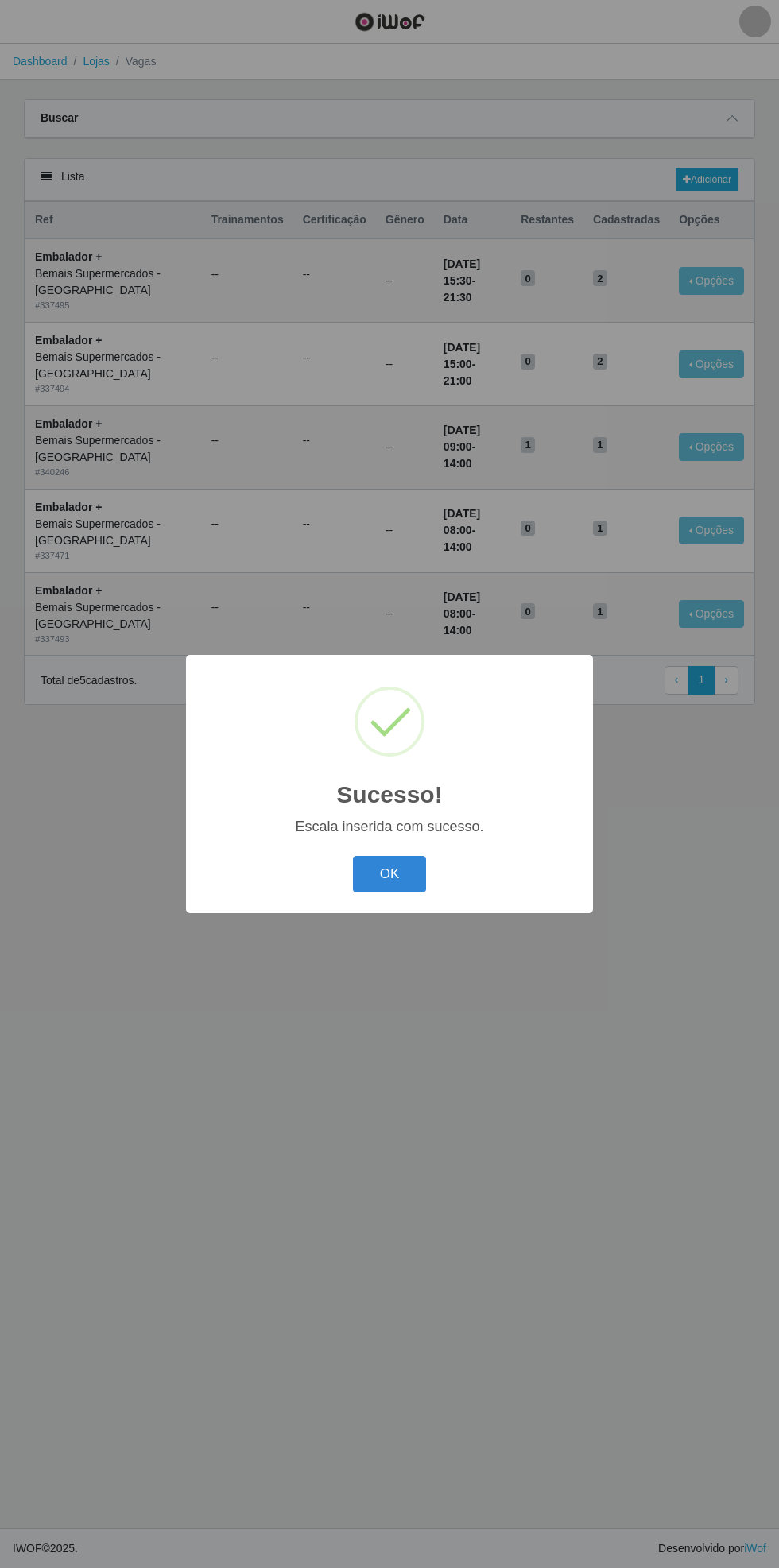
click at [389, 873] on button "OK" at bounding box center [389, 875] width 74 height 37
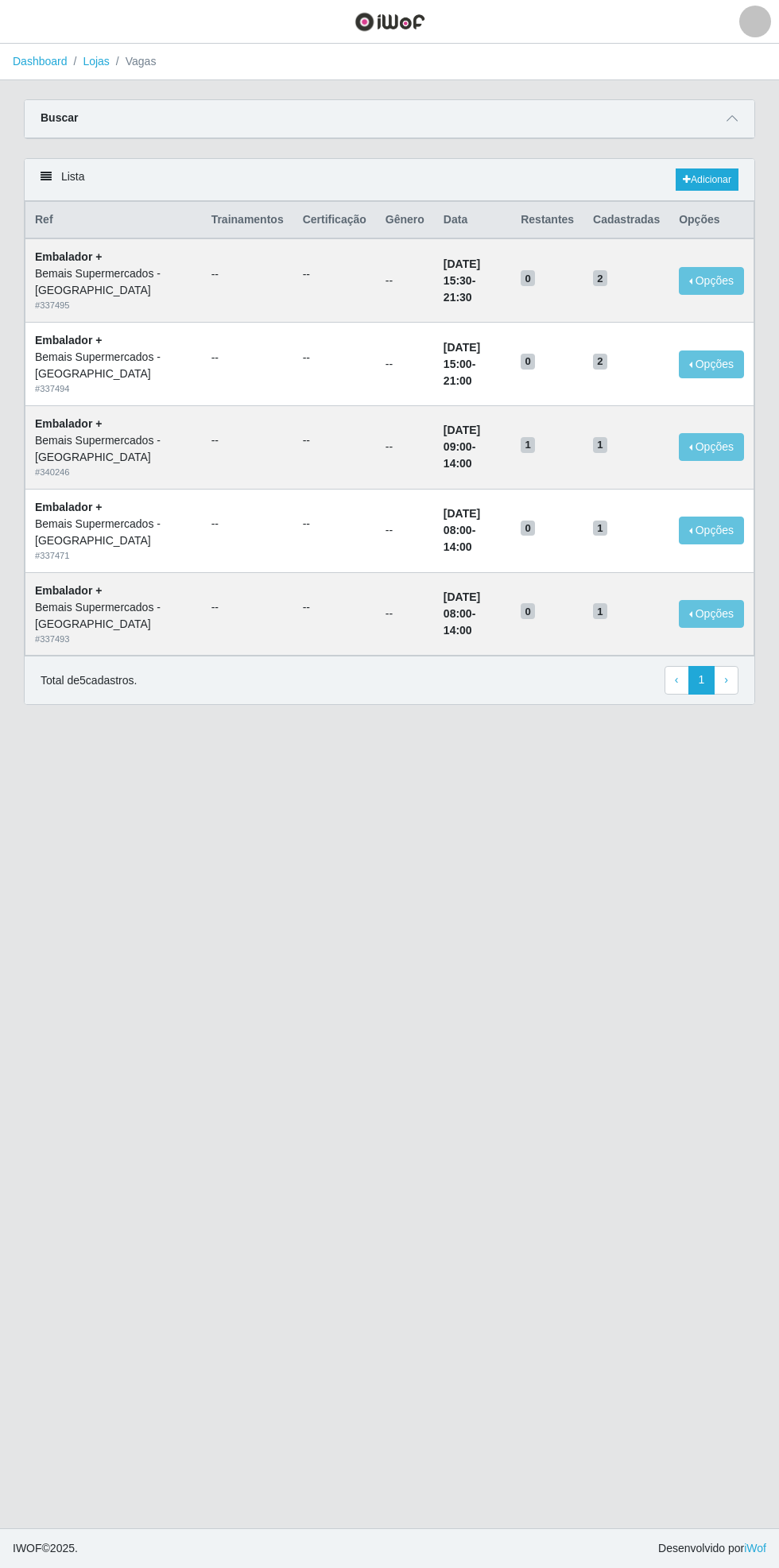
click at [585, 1199] on main "Dashboard Lojas Vagas Carregando... Buscar Início em [DATE] Término em [DATE] F…" at bounding box center [389, 786] width 779 height 1485
